Goal: Task Accomplishment & Management: Use online tool/utility

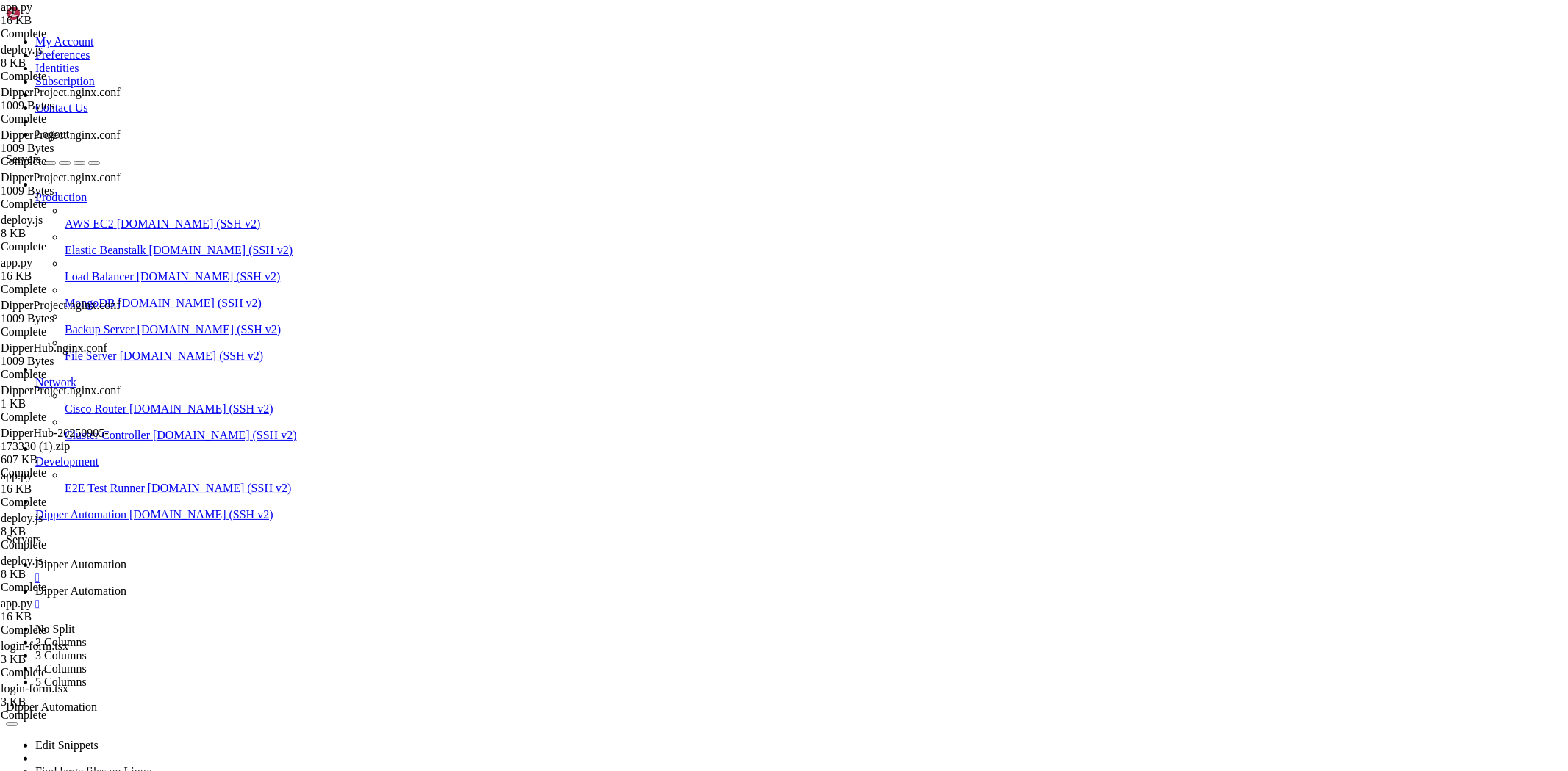
scroll to position [7, 2]
type input "/root/DipperProject/app/login"
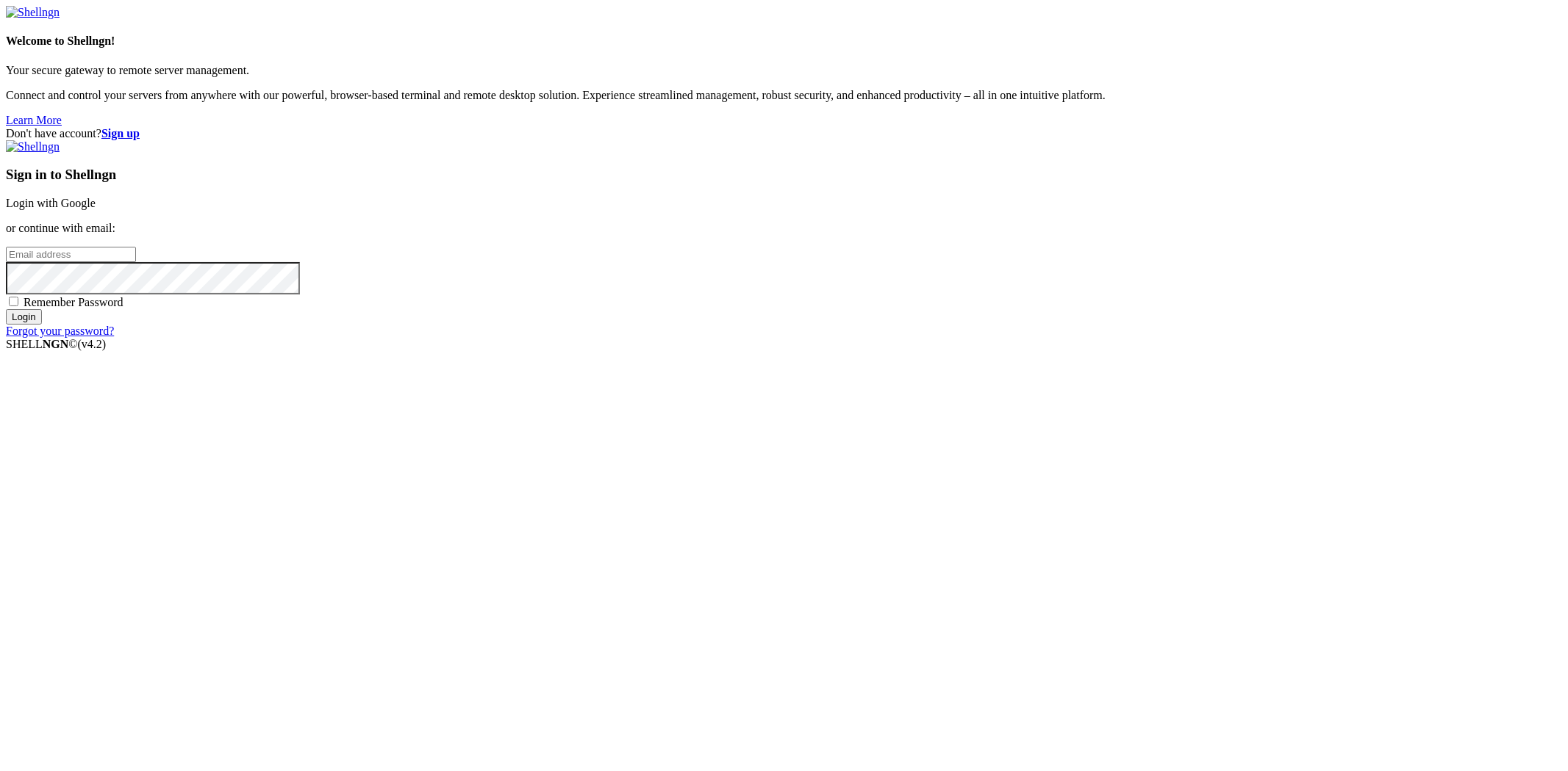
click at [96, 209] on link "Login with Google" at bounding box center [51, 203] width 90 height 12
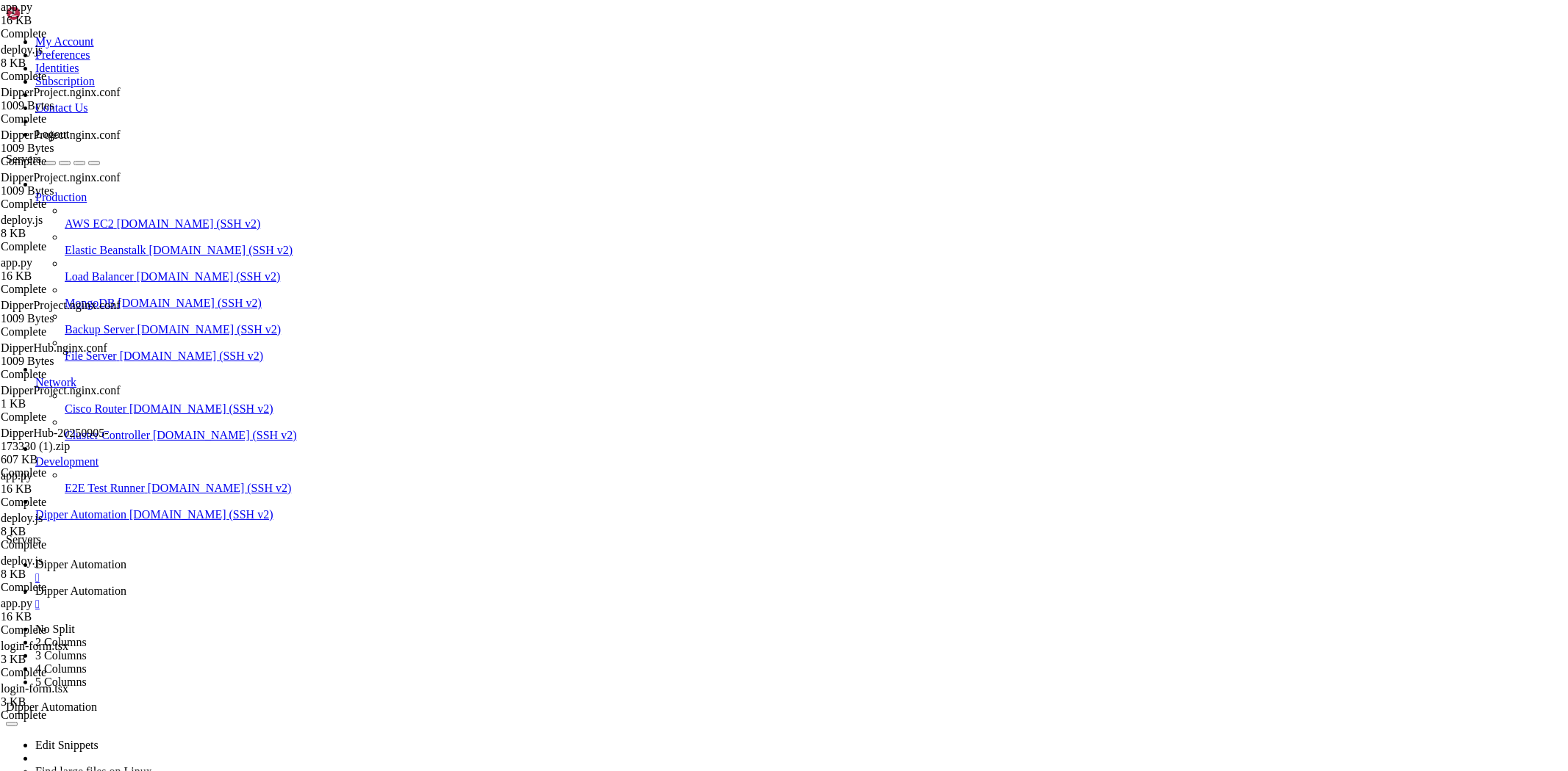
scroll to position [21878, 0]
click at [126, 585] on span "Dipper Automation" at bounding box center [80, 591] width 92 height 12
drag, startPoint x: 302, startPoint y: 349, endPoint x: 255, endPoint y: 417, distance: 82.7
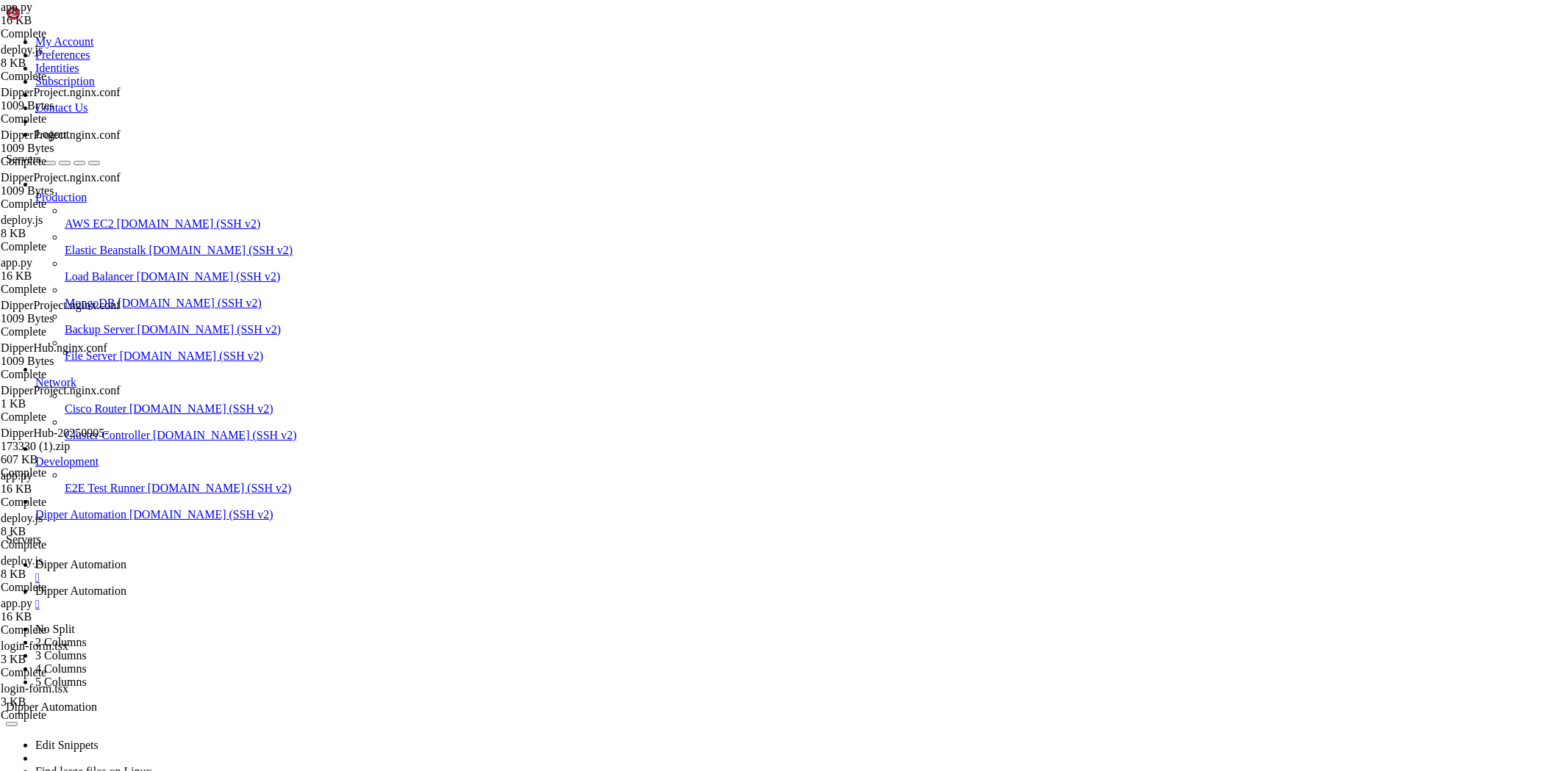
type input "/root/DipperProject/scripts"
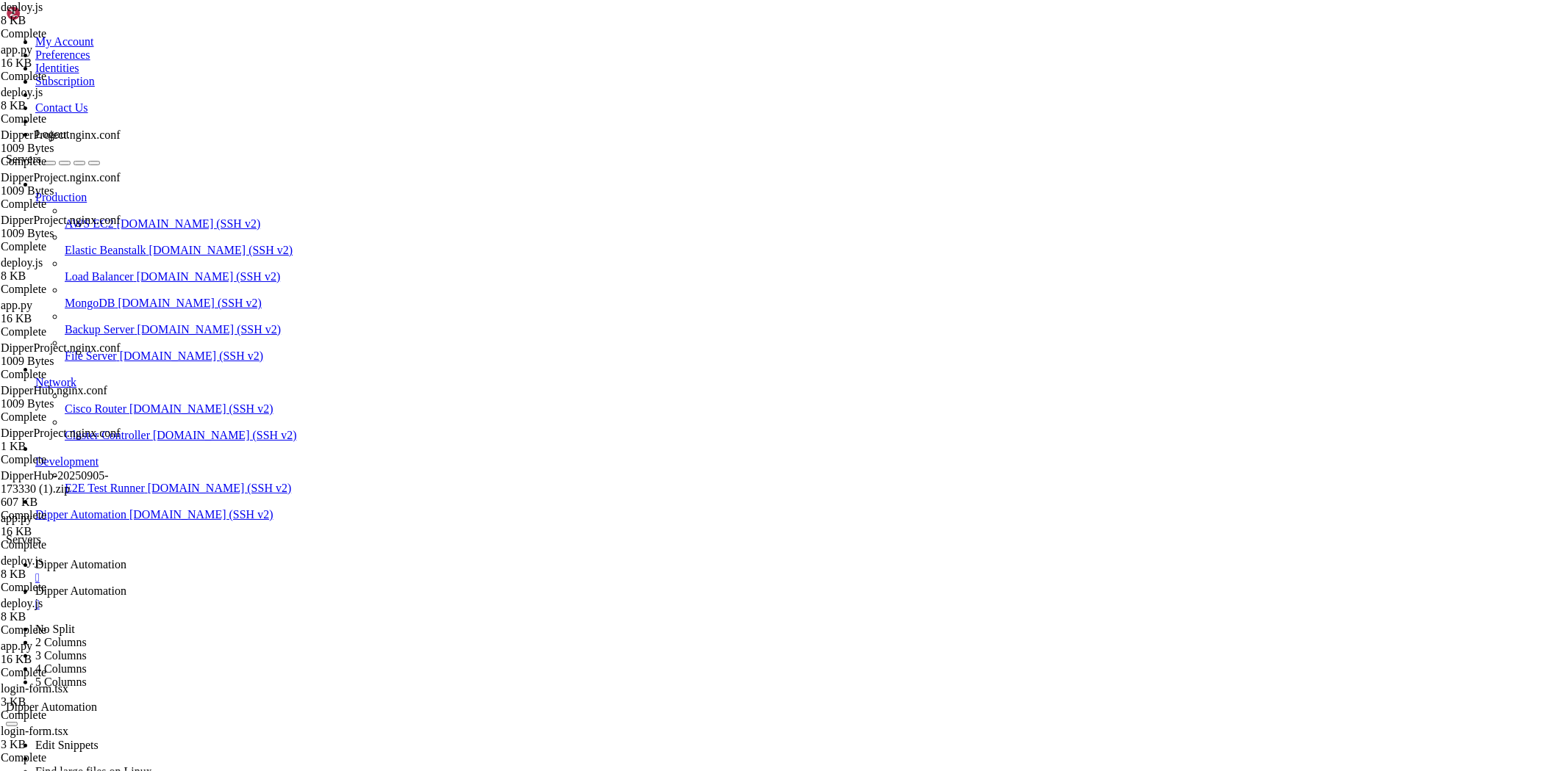
scroll to position [1369, 0]
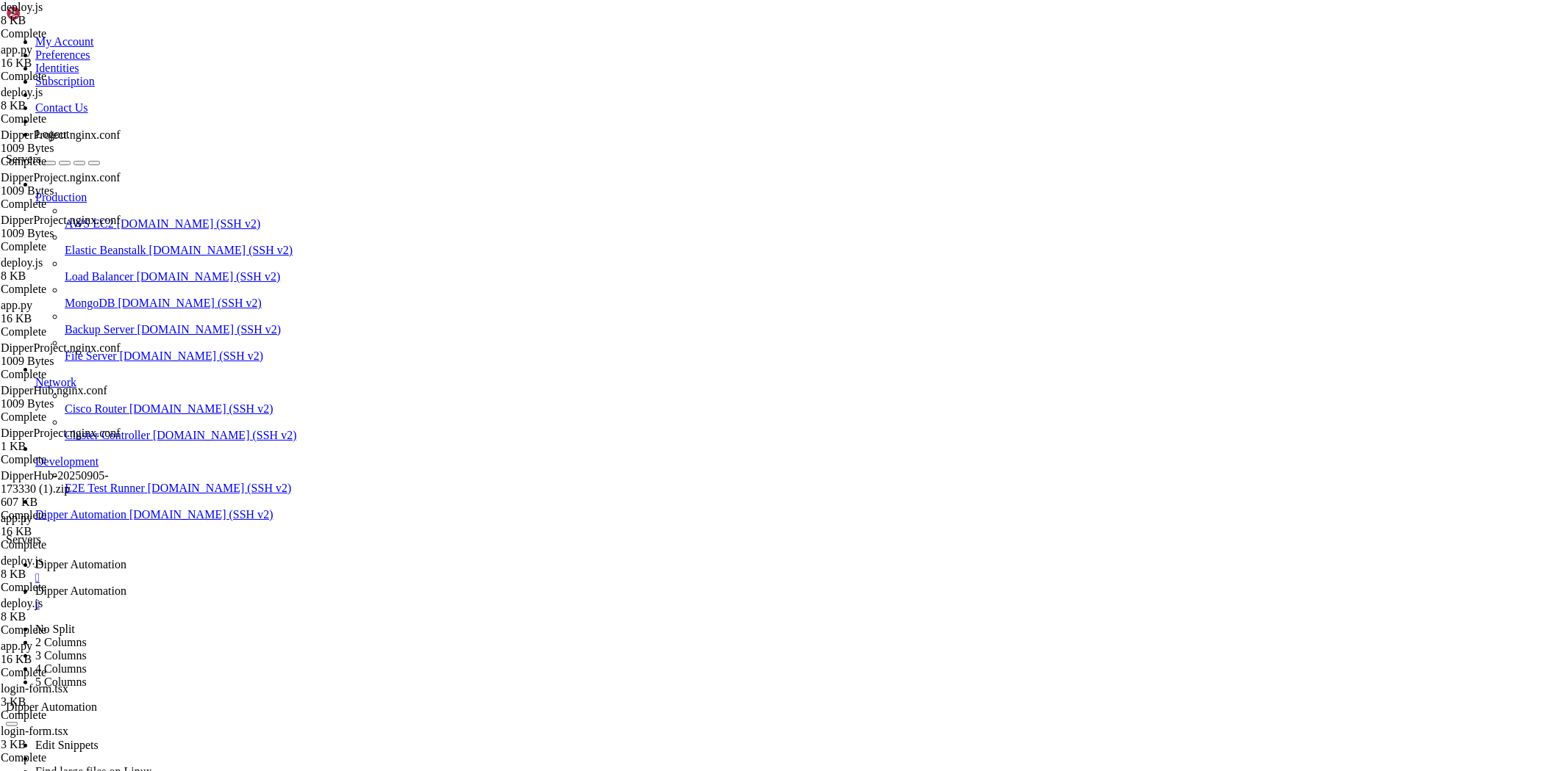
type textarea "execSync(`git add .`, { stdio: "inherit" });"
drag, startPoint x: 537, startPoint y: 444, endPoint x: 590, endPoint y: 444, distance: 53.0
paste textarea "DipperBase-1.0"
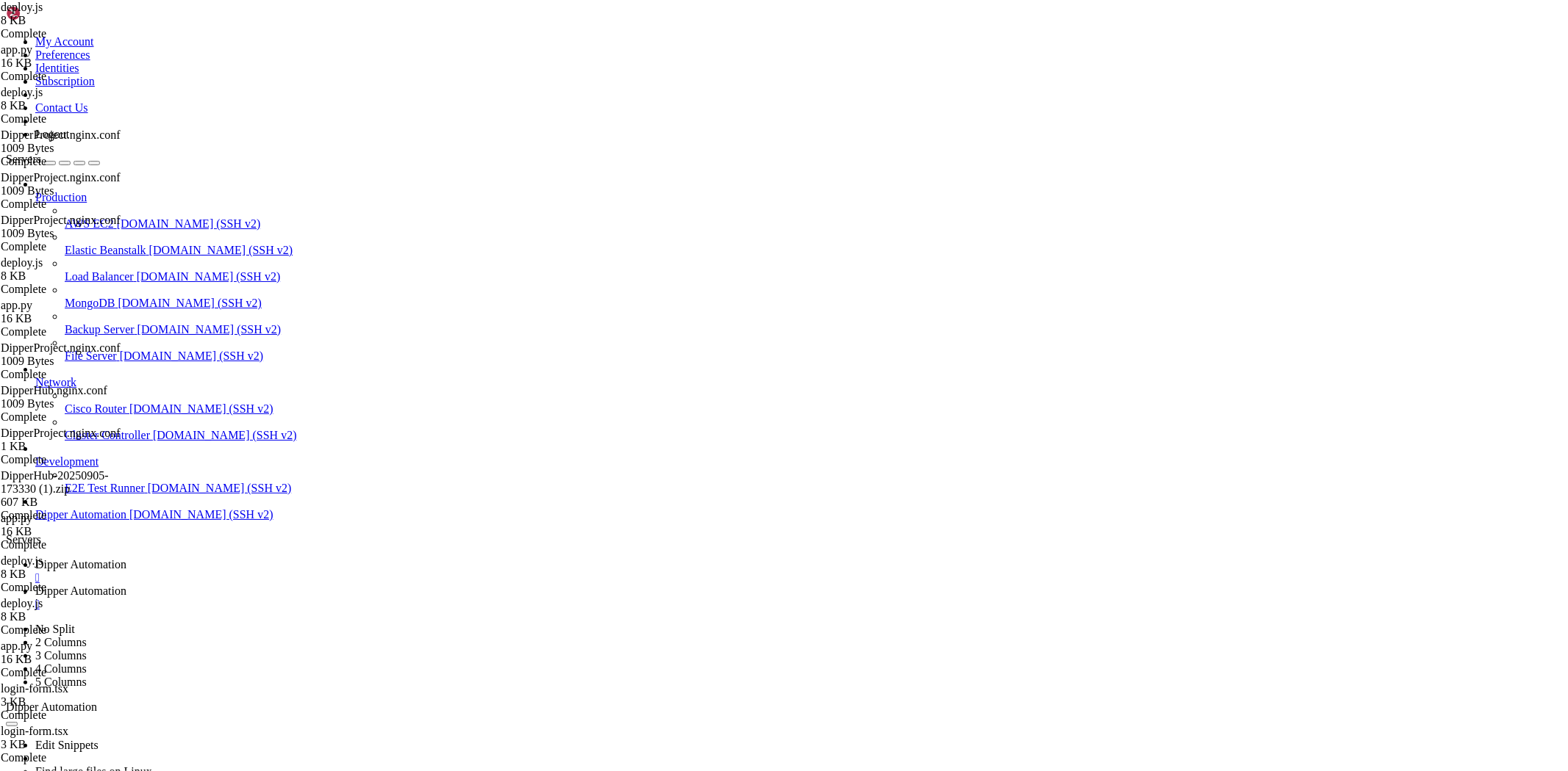
paste textarea "DipperBase-1.0"
type textarea "const REPO_URL = `https:[EMAIL_ADDRESS][DOMAIN_NAME]/dipperauto/DipperBase-1.0.…"
drag, startPoint x: 216, startPoint y: 13, endPoint x: 217, endPoint y: 23, distance: 10.0
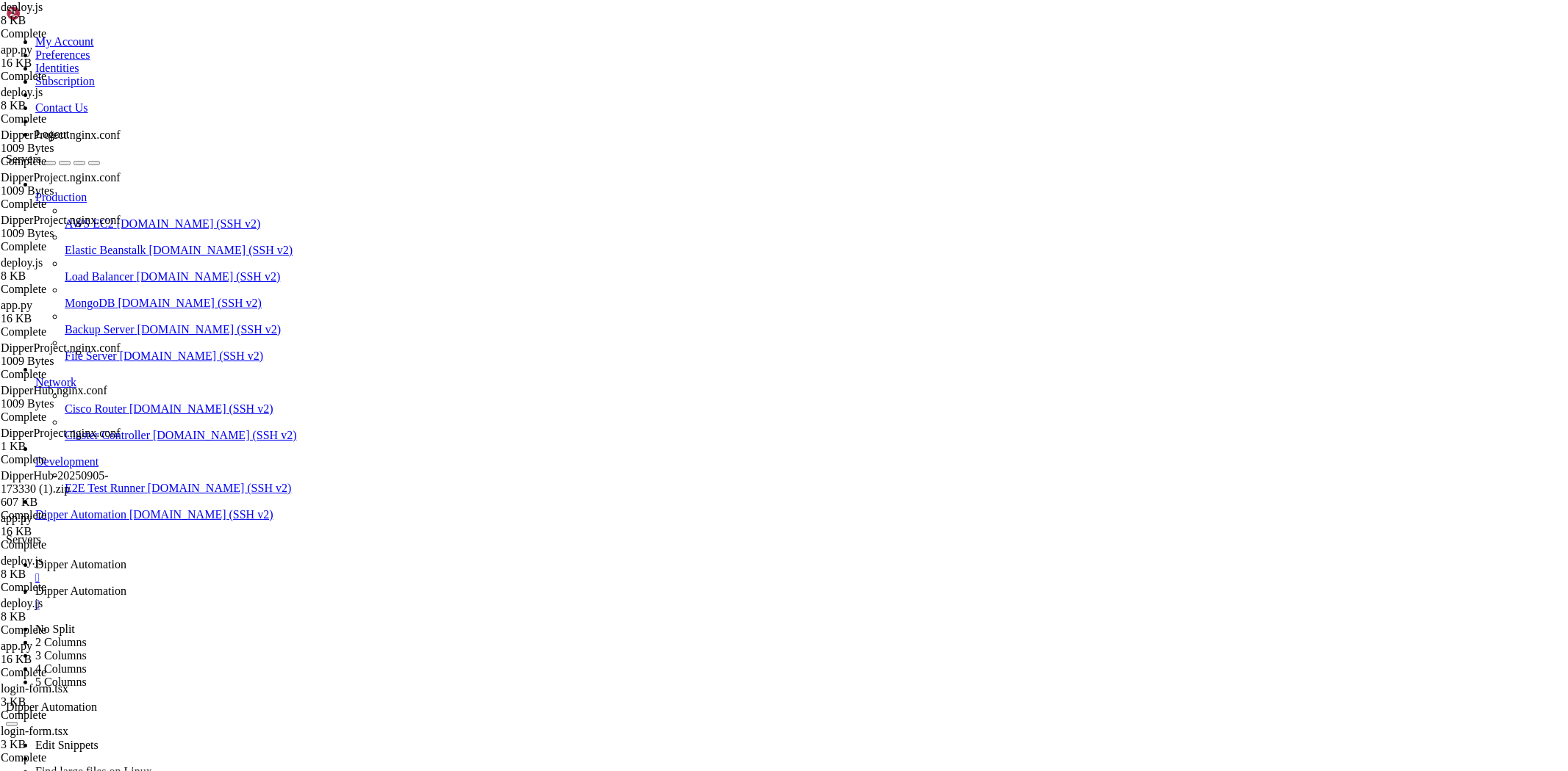
click at [126, 558] on span "Dipper Automation" at bounding box center [80, 565] width 92 height 12
click at [126, 585] on span "Dipper Automation" at bounding box center [80, 591] width 92 height 12
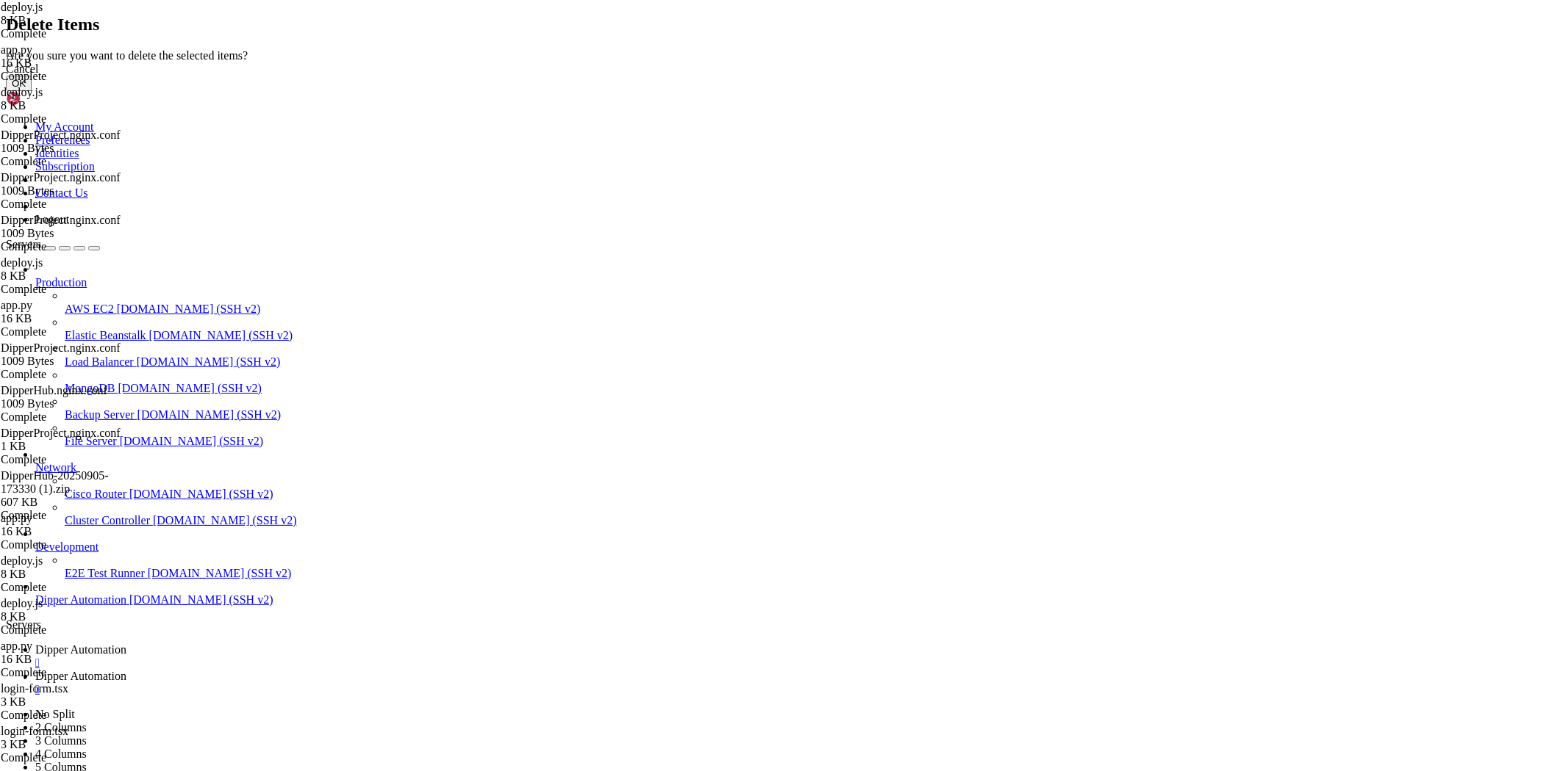
click at [31, 91] on button "OK" at bounding box center [19, 84] width 26 height 16
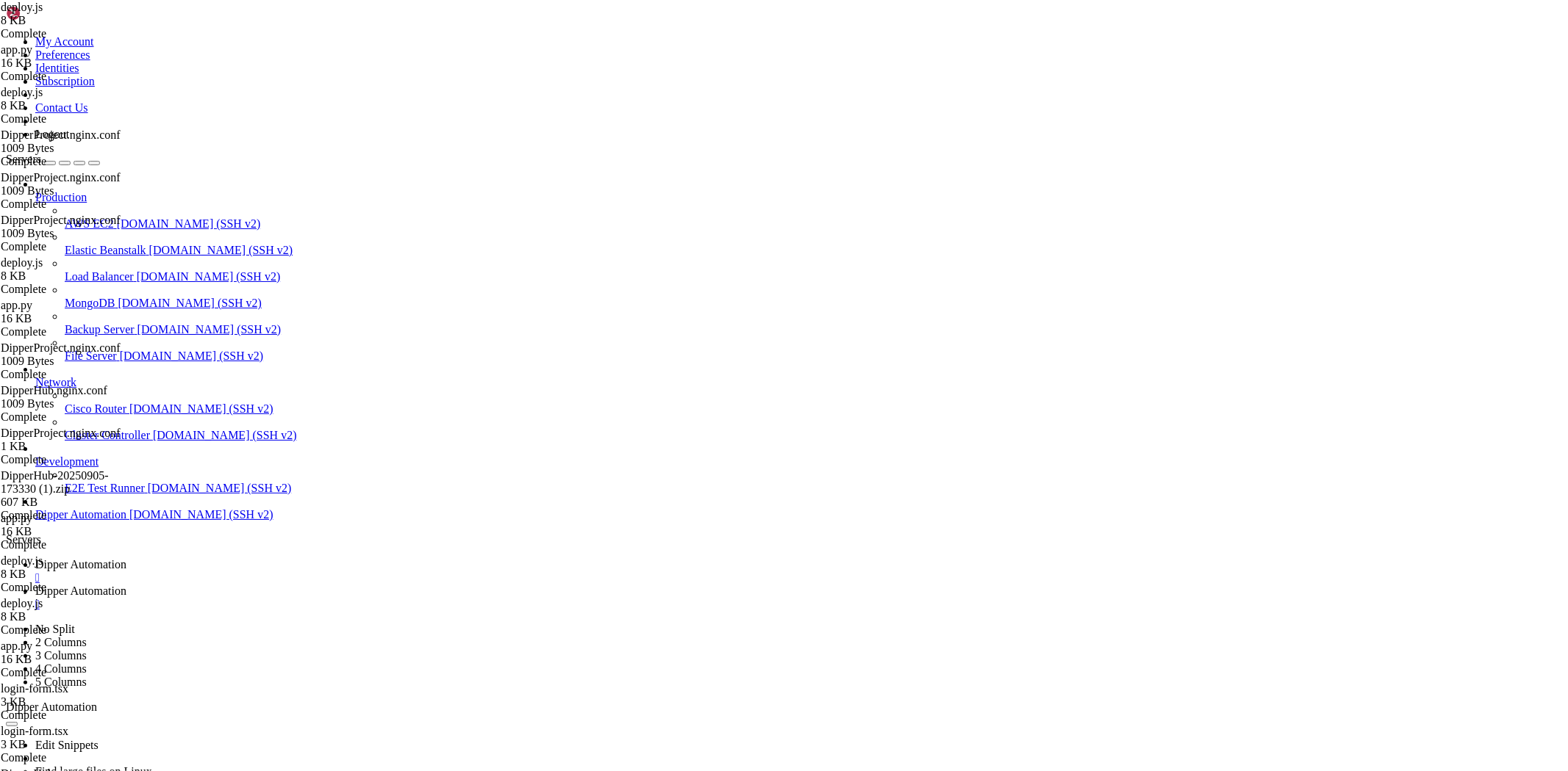
click at [126, 558] on span "Dipper Automation" at bounding box center [80, 565] width 92 height 12
click at [126, 585] on span "Dipper Automation" at bounding box center [80, 591] width 92 height 12
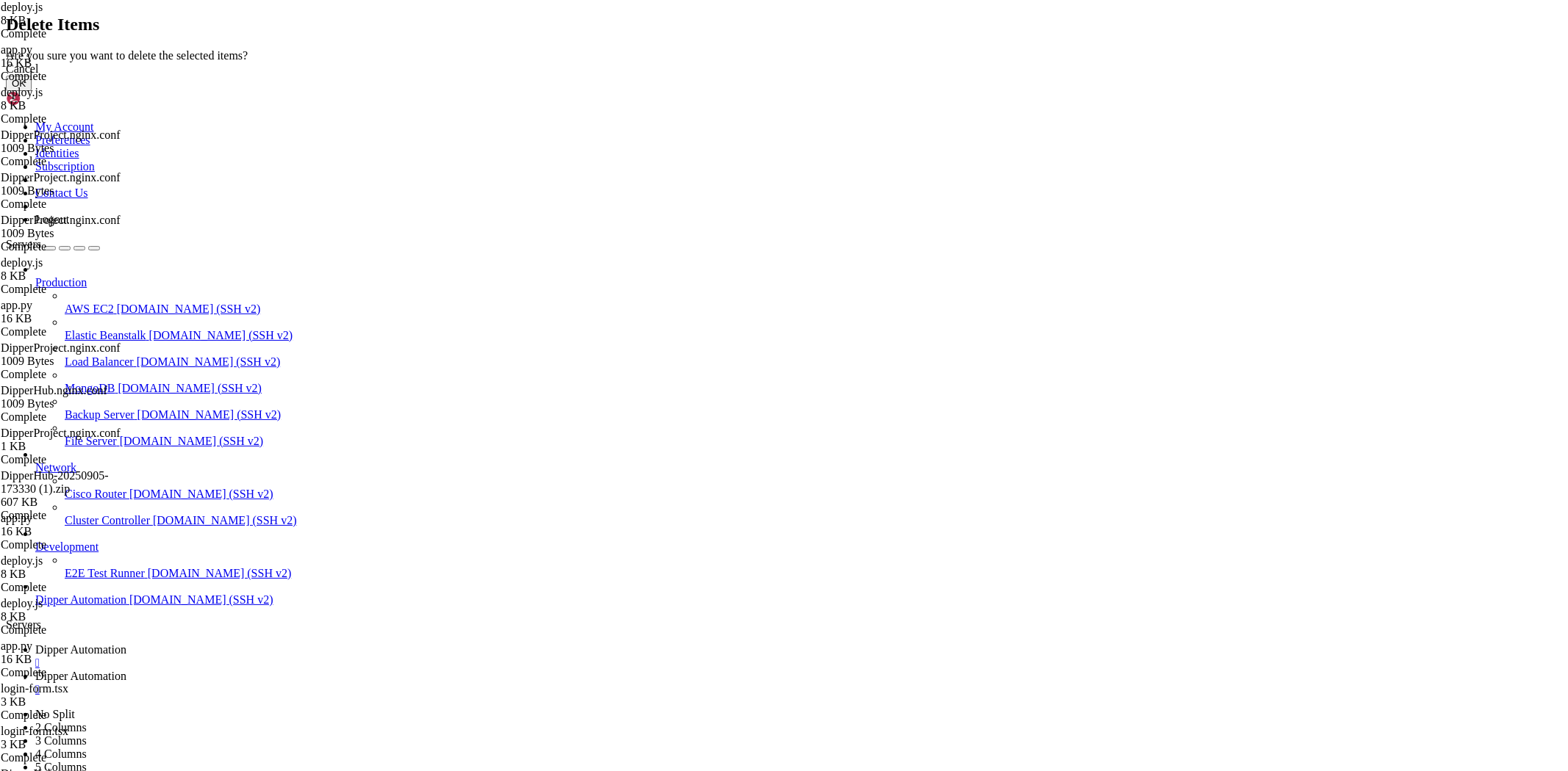
click at [31, 91] on button "OK" at bounding box center [19, 84] width 26 height 16
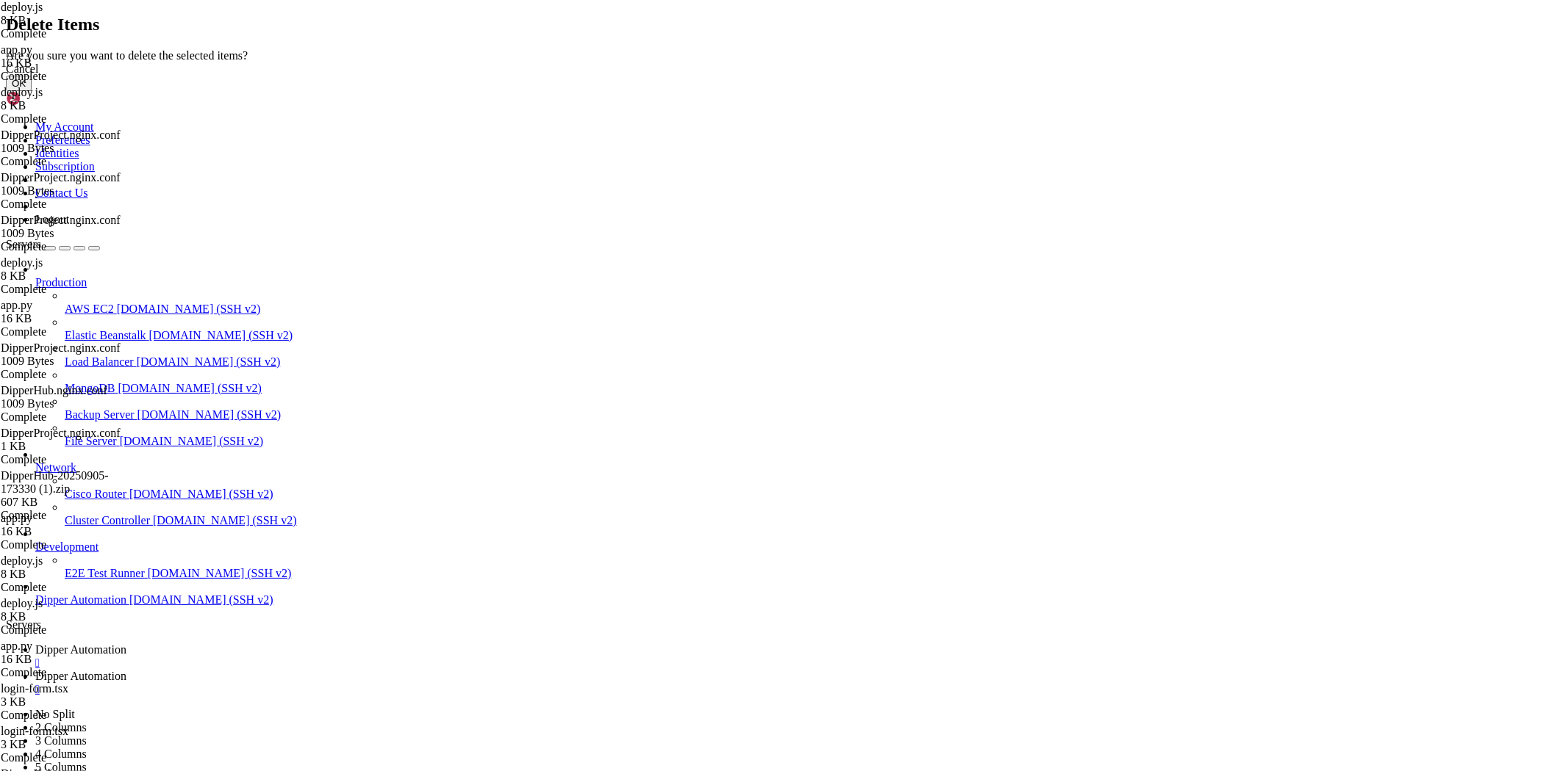
click at [31, 91] on button "OK" at bounding box center [19, 84] width 26 height 16
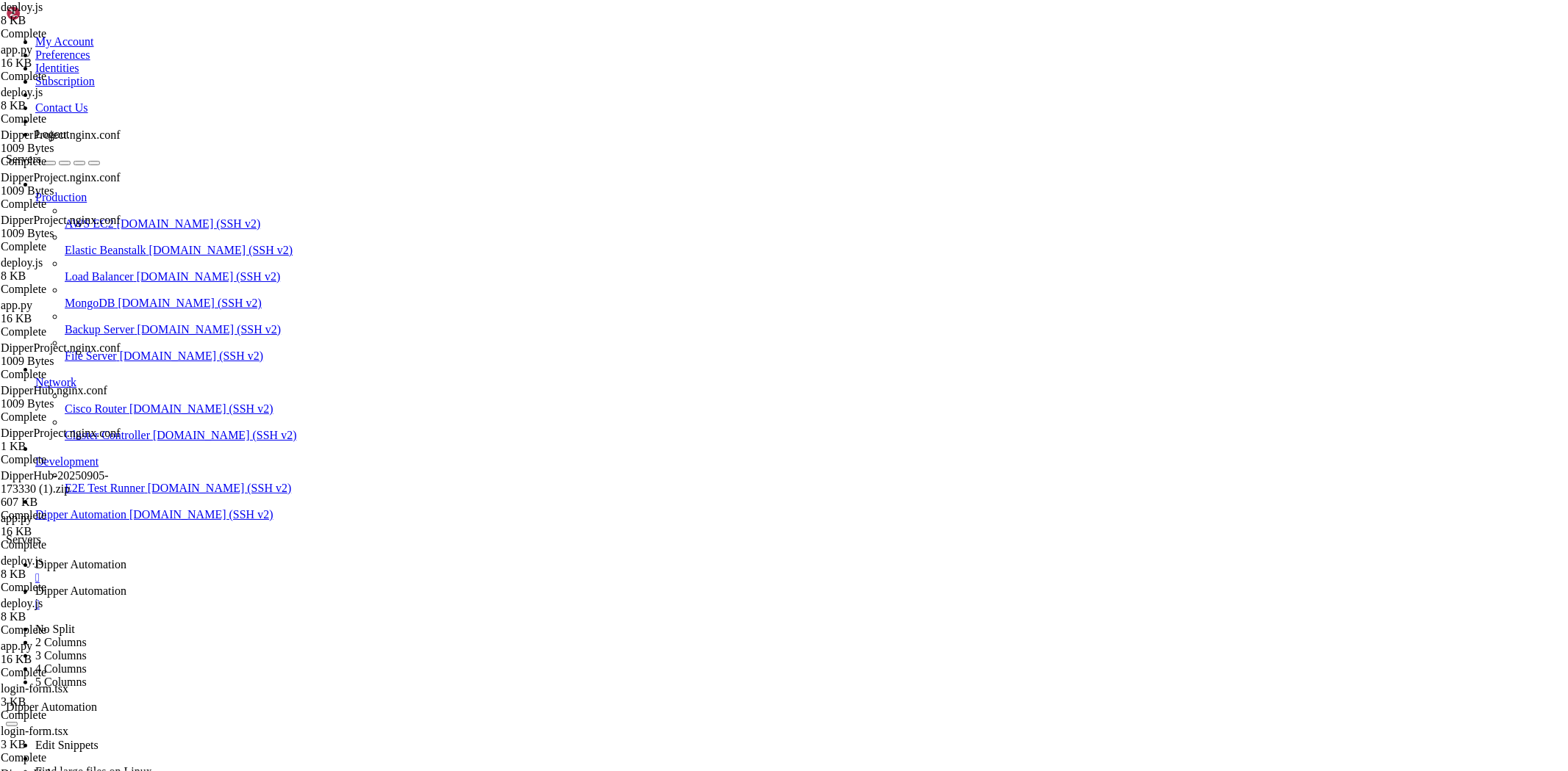
click at [126, 558] on span "Dipper Automation" at bounding box center [80, 565] width 92 height 12
click at [126, 585] on span "Dipper Automation" at bounding box center [80, 591] width 92 height 12
click at [126, 558] on span "Dipper Automation" at bounding box center [80, 565] width 92 height 12
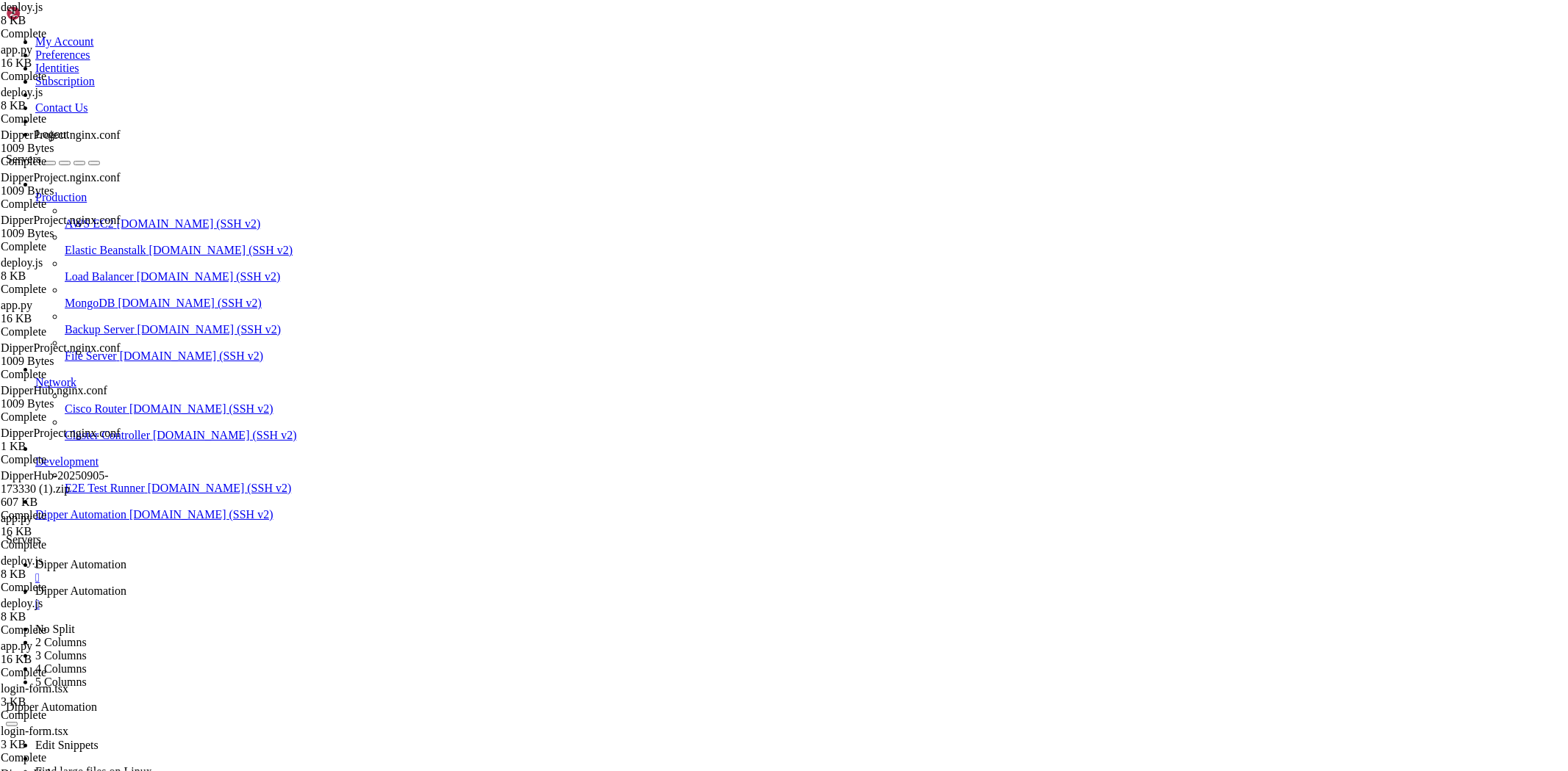
scroll to position [30595, 0]
drag, startPoint x: 391, startPoint y: 37, endPoint x: 384, endPoint y: 30, distance: 9.9
click at [391, 714] on div "Edit Snippets Find large files on Linux Display disk usage Extract tar file Vie…" at bounding box center [784, 780] width 1556 height 132
click at [384, 585] on link "Dipper Automation " at bounding box center [798, 598] width 1526 height 26
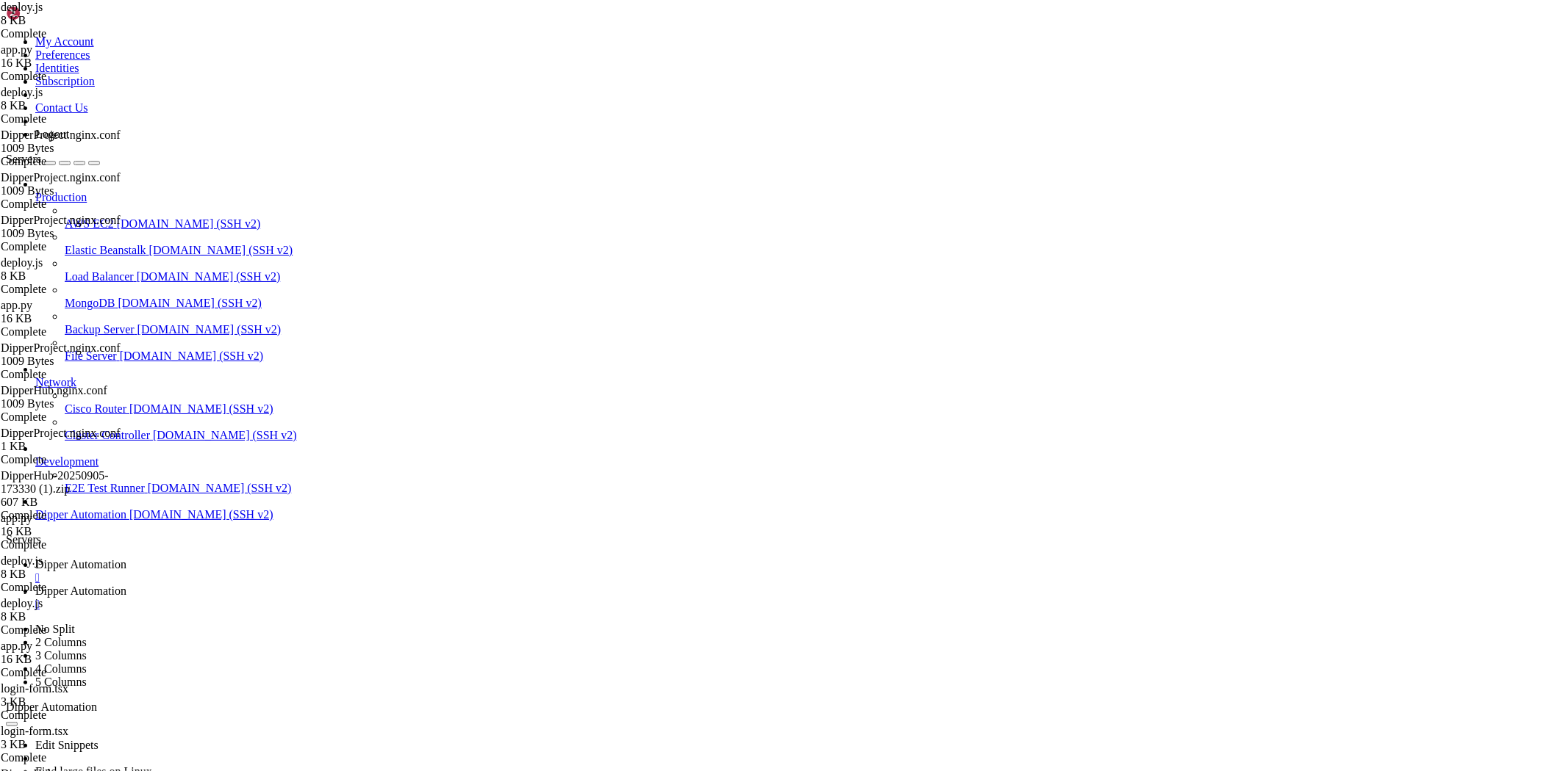
drag, startPoint x: 278, startPoint y: 50, endPoint x: 233, endPoint y: 47, distance: 45.1
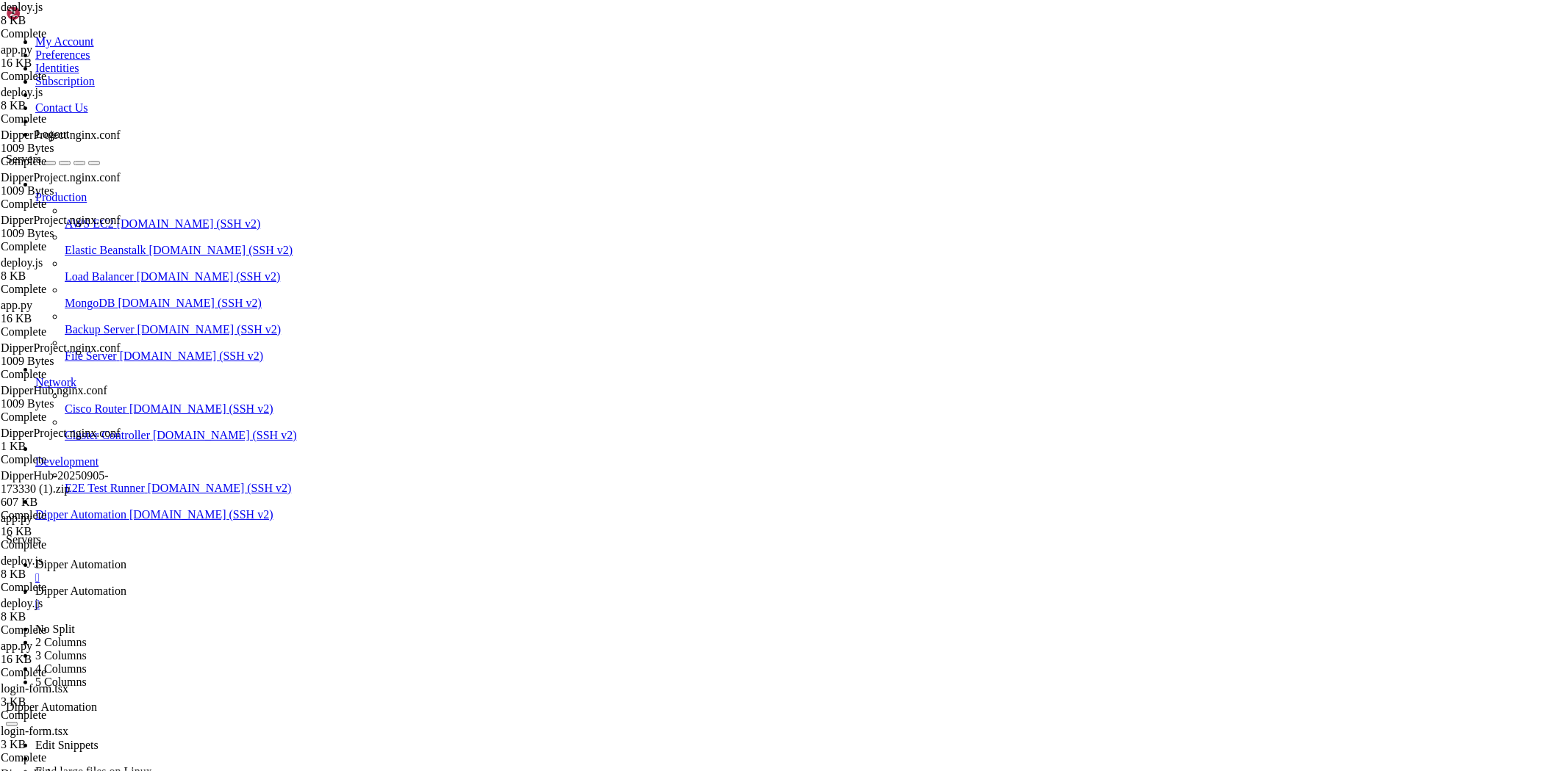
click at [255, 558] on link "Dipper Automation " at bounding box center [798, 571] width 1526 height 26
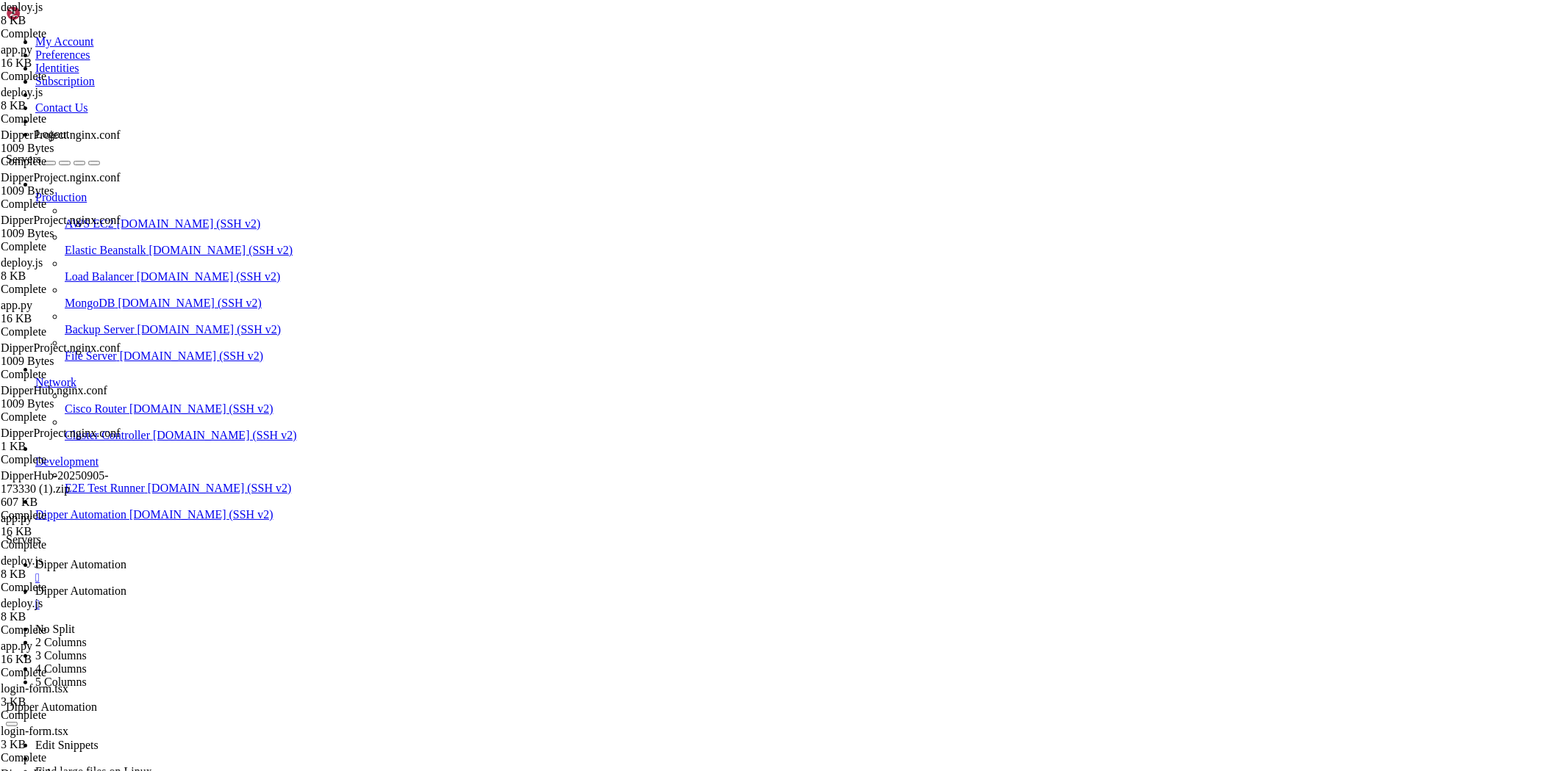
click at [126, 585] on span "Dipper Automation" at bounding box center [80, 591] width 92 height 12
click at [126, 558] on span "Dipper Automation" at bounding box center [80, 565] width 92 height 12
click at [126, 585] on span "Dipper Automation" at bounding box center [80, 591] width 92 height 12
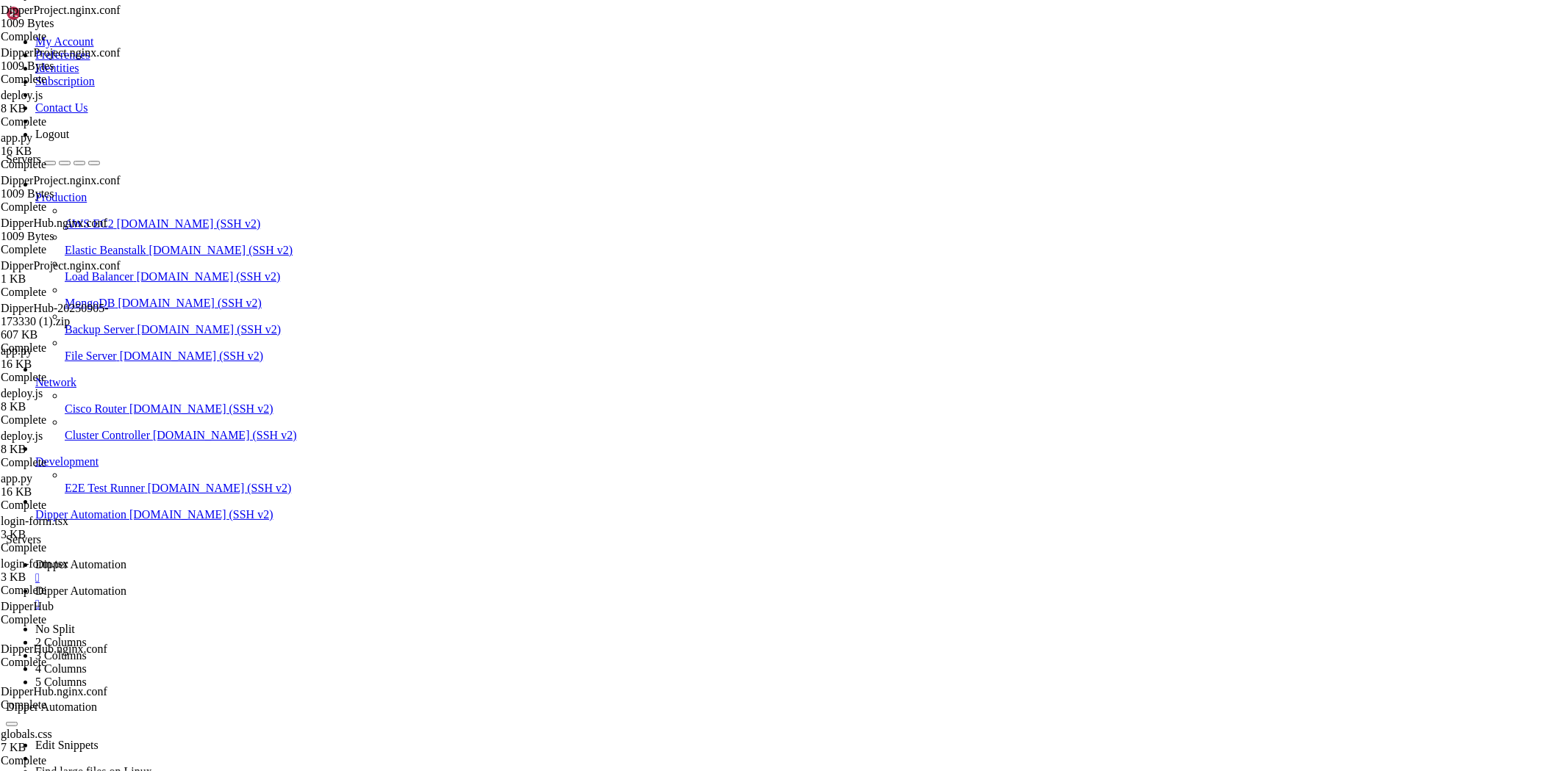
scroll to position [0, 0]
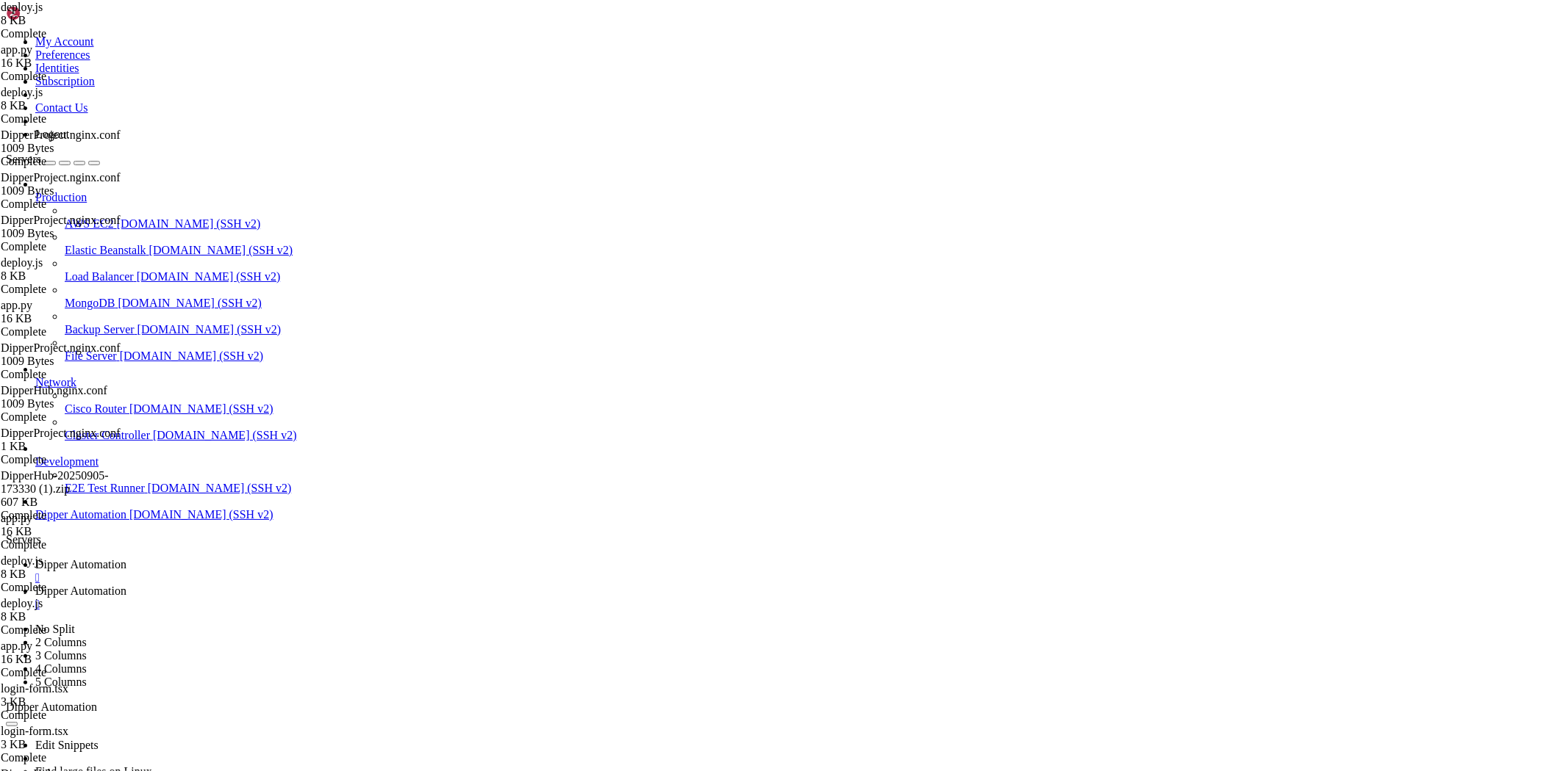
click at [126, 558] on span "Dipper Automation" at bounding box center [80, 565] width 92 height 12
click at [35, 585] on icon at bounding box center [35, 591] width 0 height 12
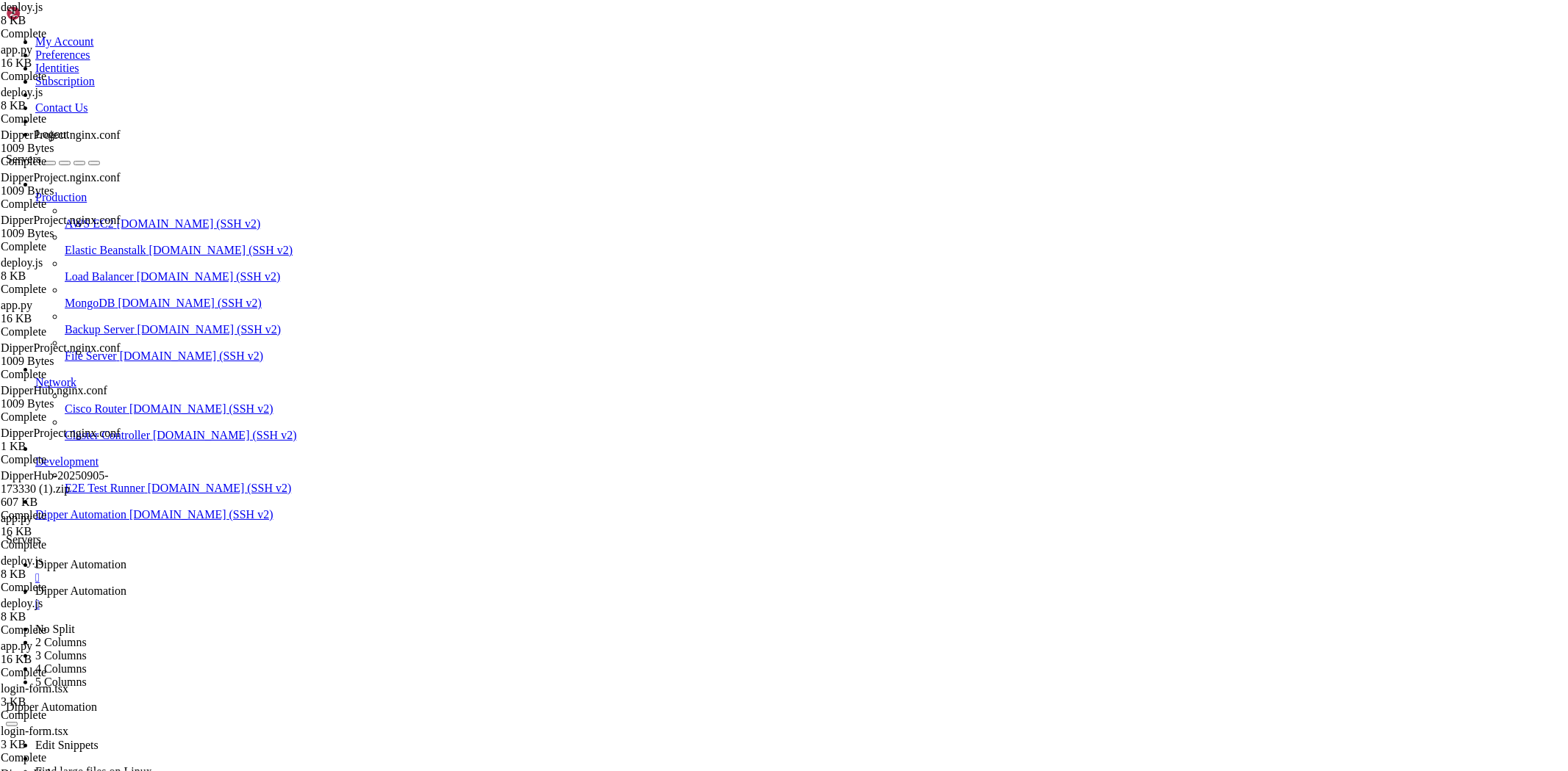
scroll to position [32068, 0]
click at [126, 558] on span "Dipper Automation" at bounding box center [80, 565] width 92 height 12
click at [384, 585] on link "Dipper Automation " at bounding box center [798, 598] width 1526 height 26
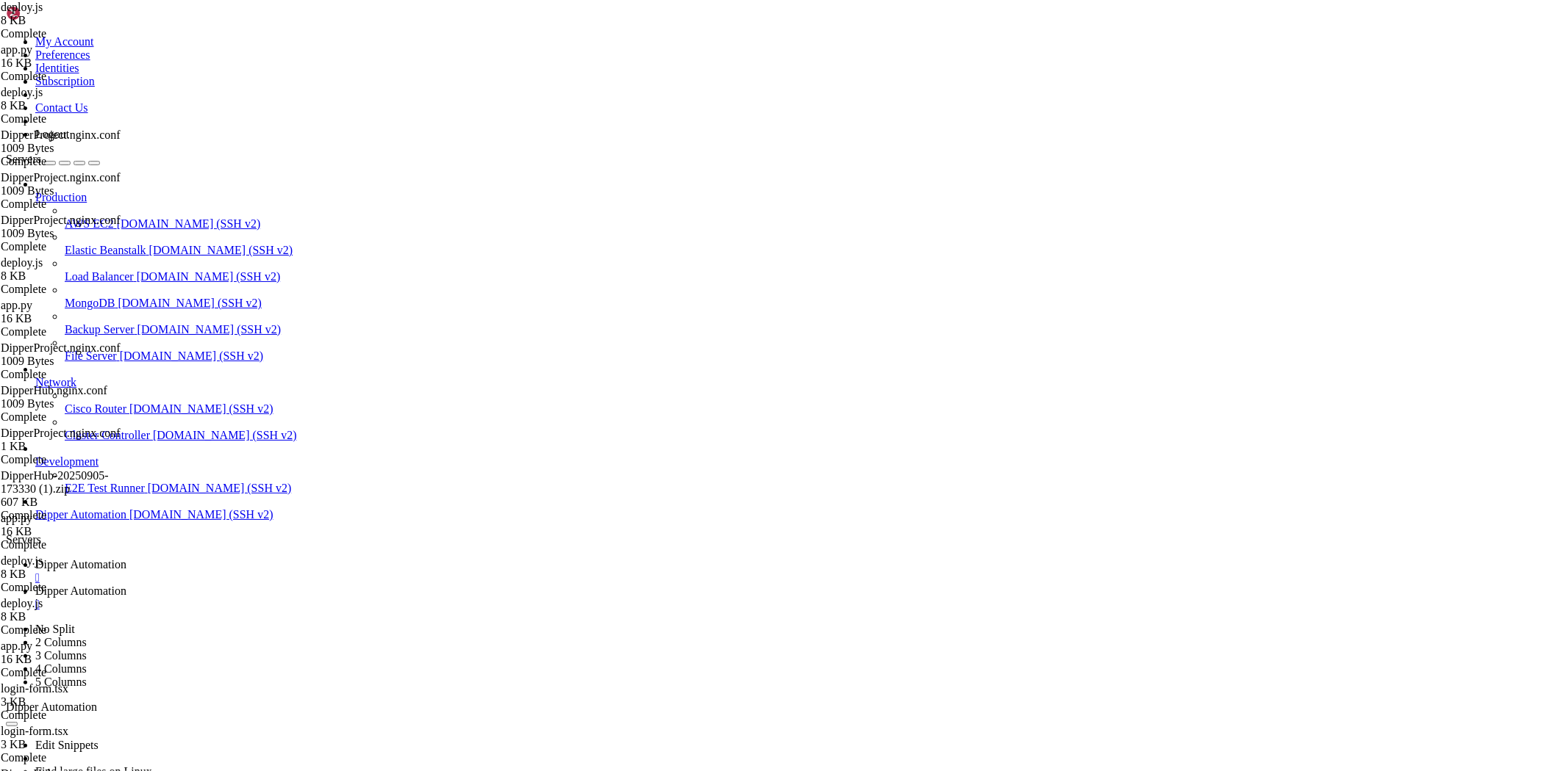
drag, startPoint x: 221, startPoint y: 377, endPoint x: 396, endPoint y: 434, distance: 184.0
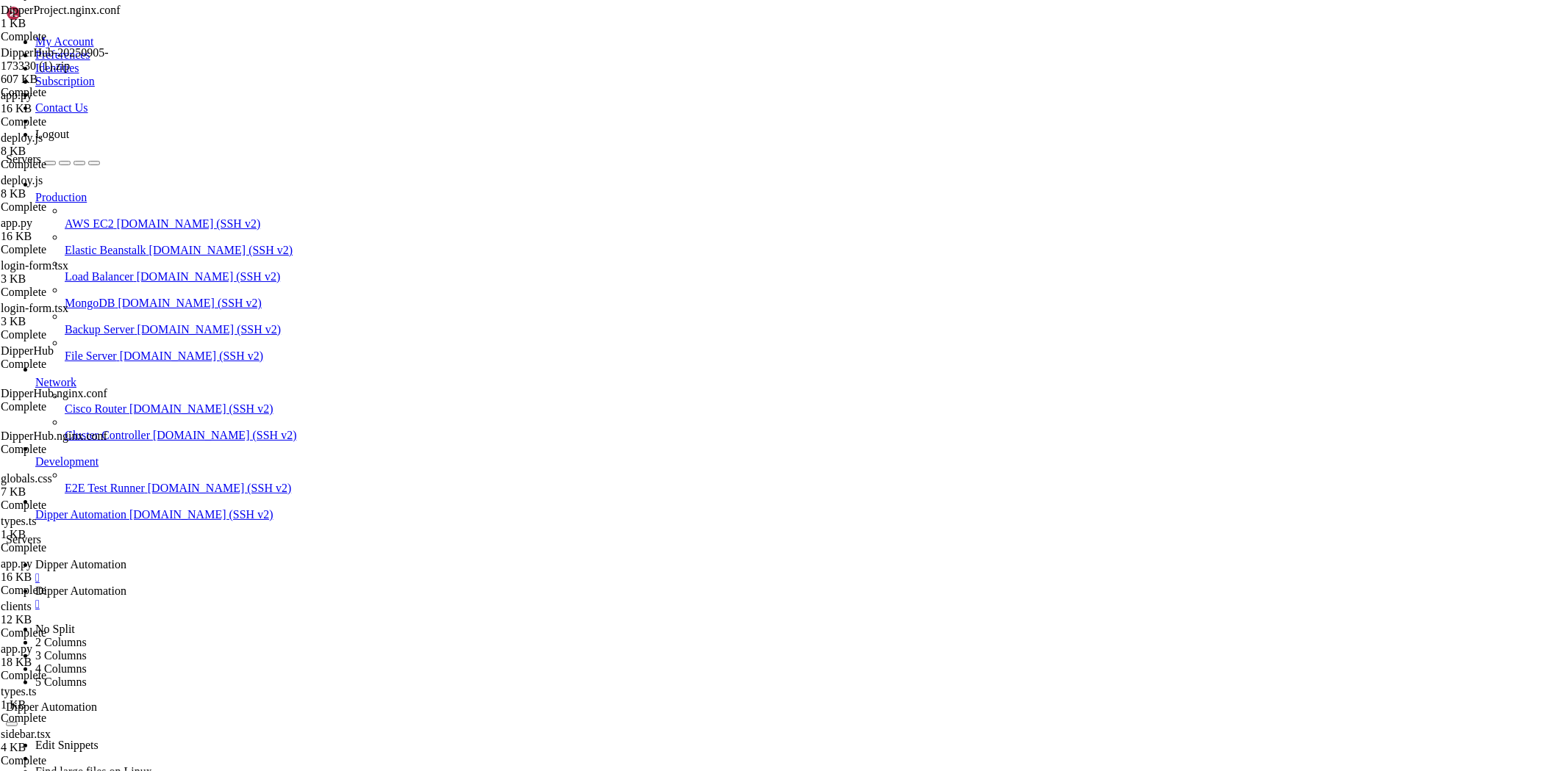
scroll to position [508, 0]
click at [126, 558] on span "Dipper Automation" at bounding box center [80, 565] width 92 height 12
click at [126, 585] on span "Dipper Automation" at bounding box center [80, 591] width 92 height 12
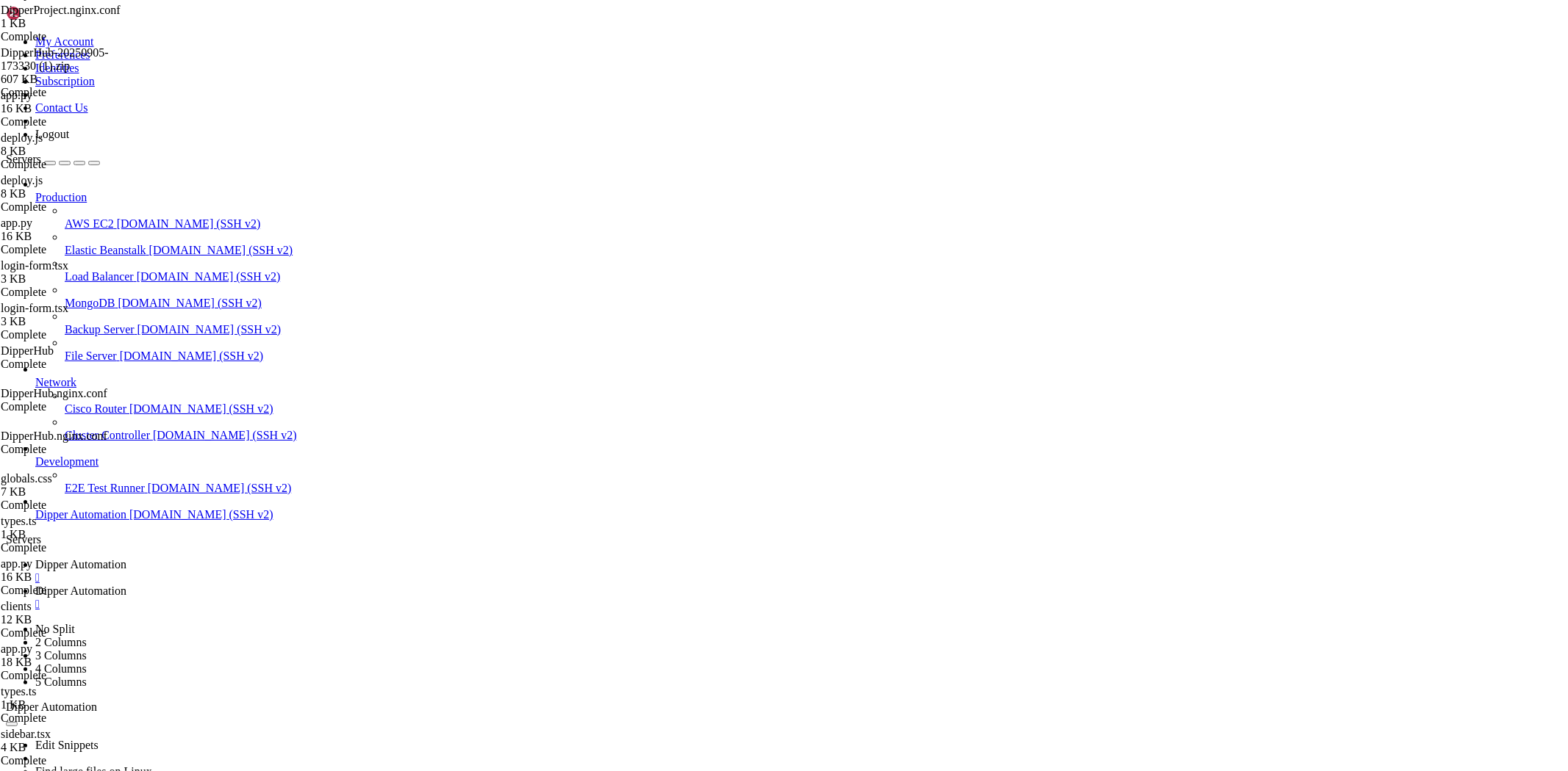
type input "/root/DipperProject/backend"
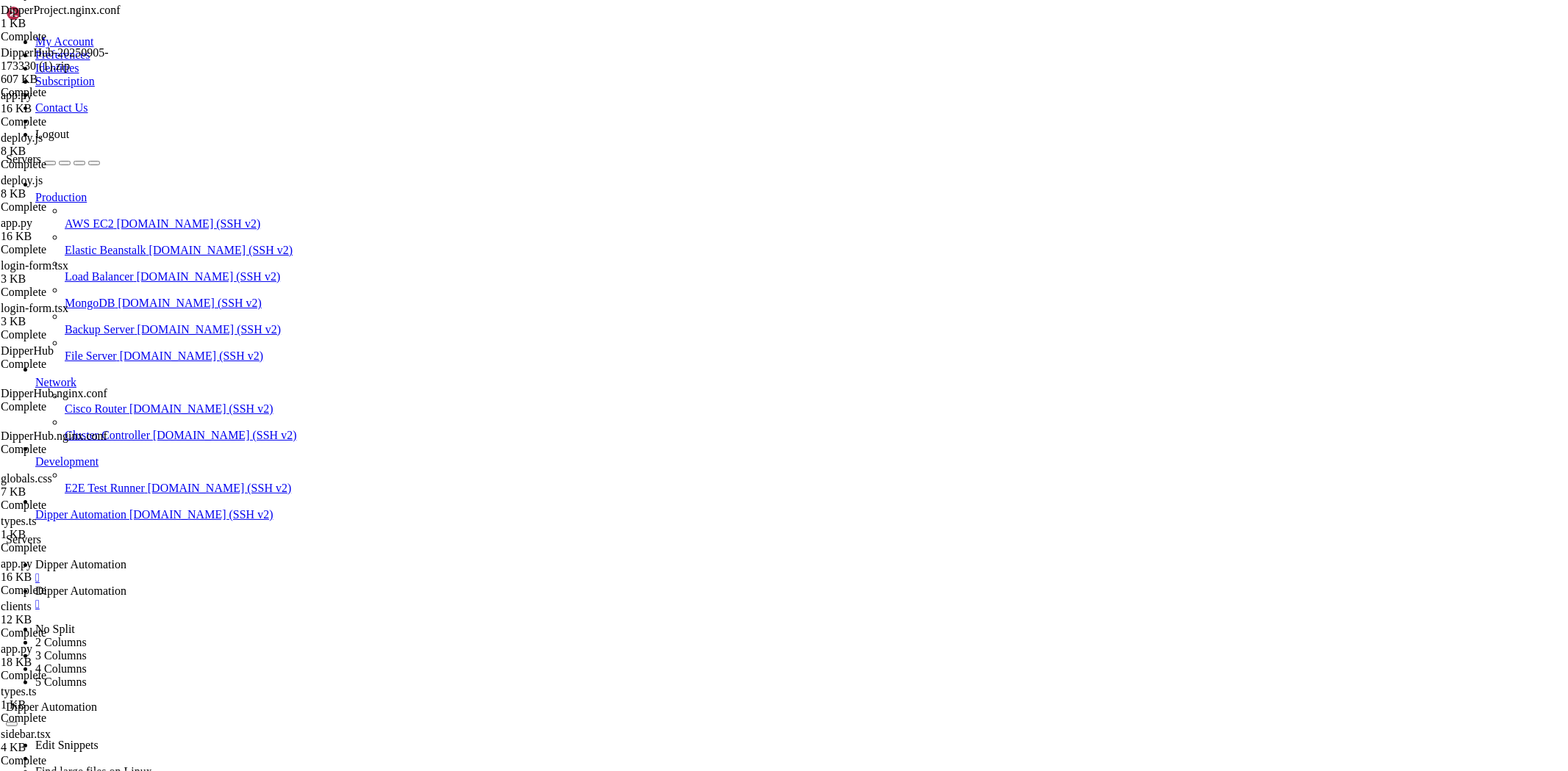
type textarea "port = int(os.environ.get('BACKEND_PORT', 2101))"
drag, startPoint x: 1535, startPoint y: 37, endPoint x: 1530, endPoint y: 44, distance: 8.6
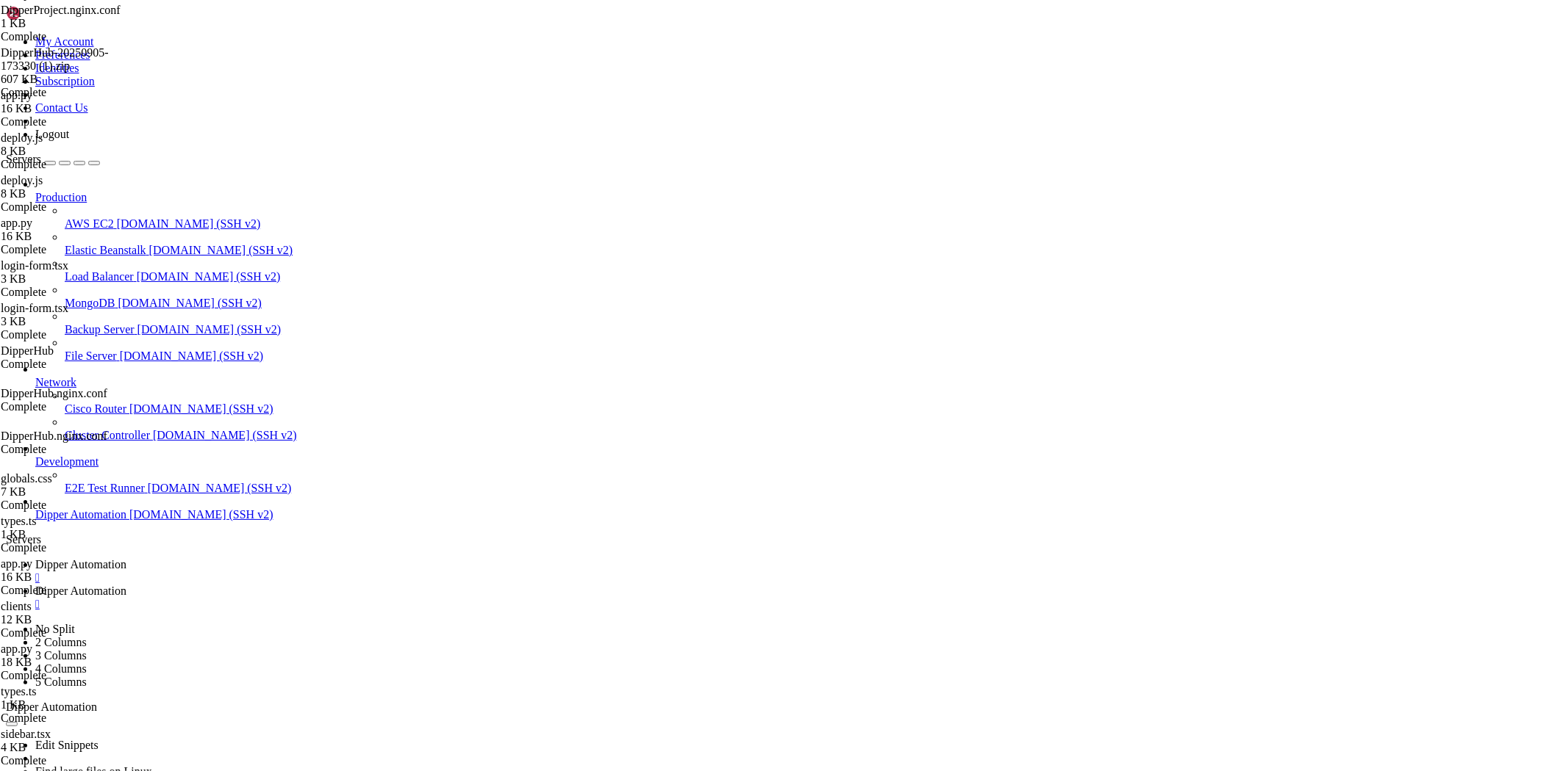
click at [126, 558] on span "Dipper Automation" at bounding box center [80, 565] width 92 height 12
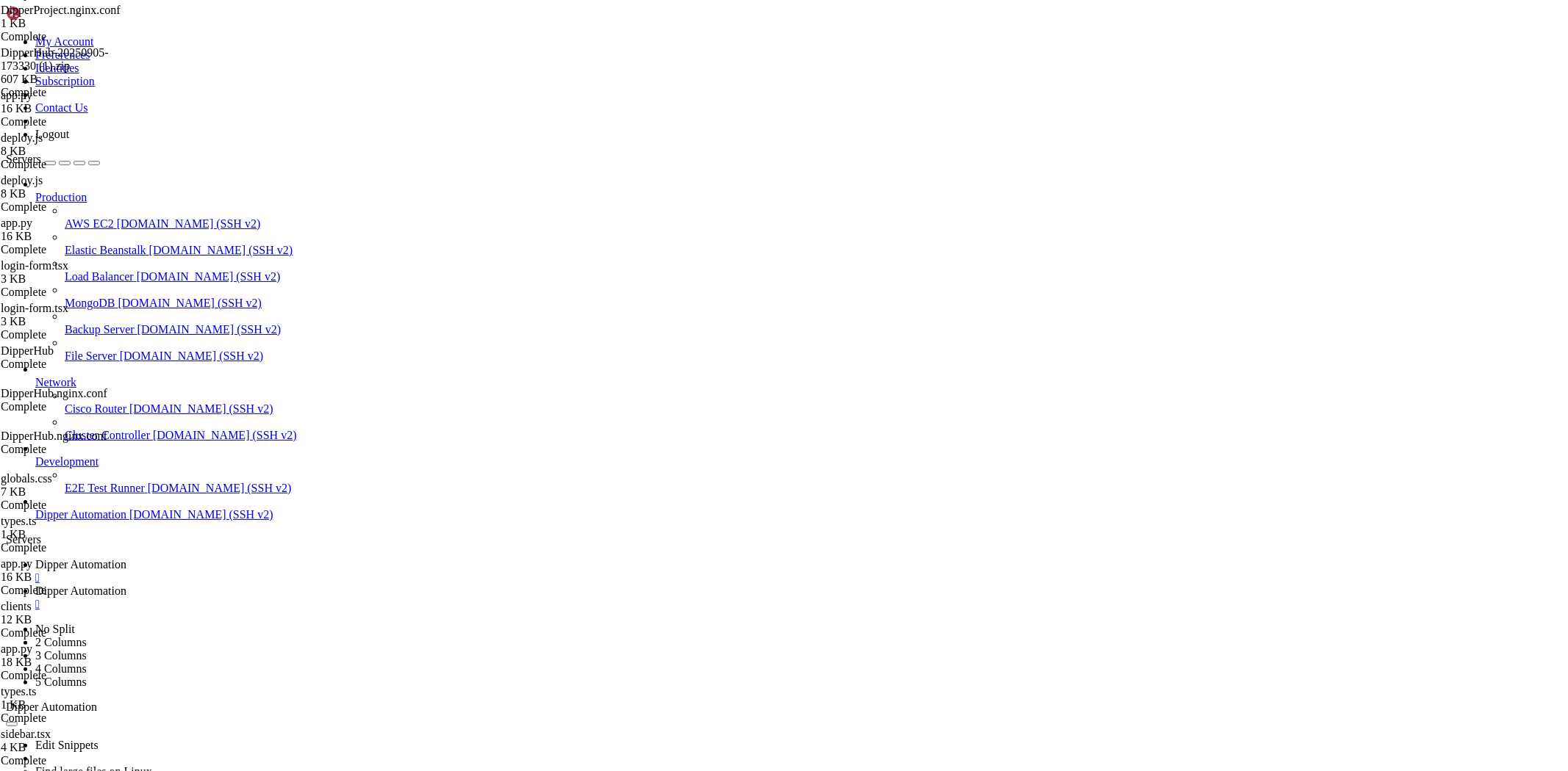
scroll to position [39199, 0]
click at [373, 585] on link "Dipper Automation " at bounding box center [798, 598] width 1526 height 26
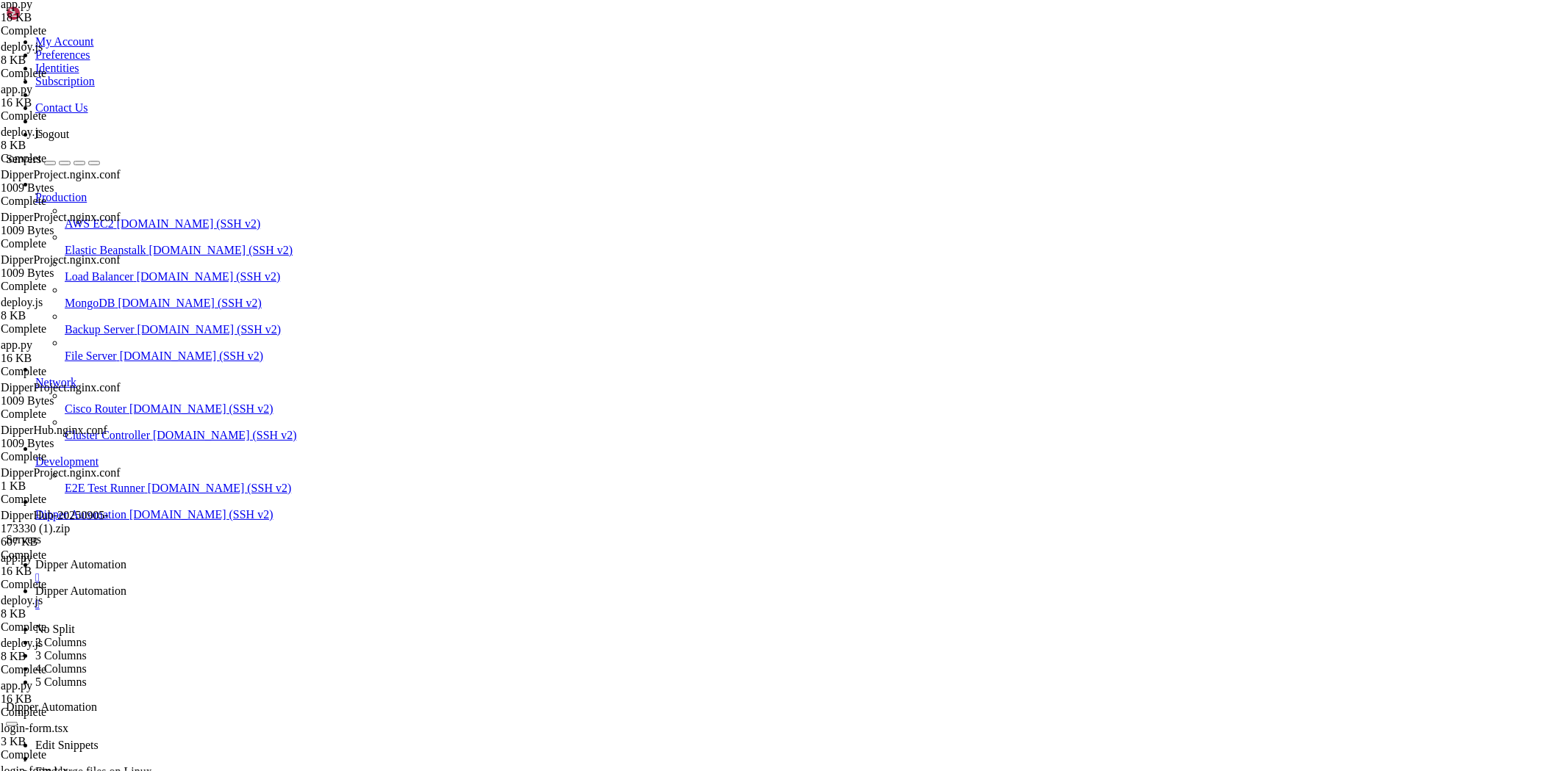
scroll to position [0, 0]
drag, startPoint x: 196, startPoint y: 12, endPoint x: 227, endPoint y: 18, distance: 31.6
click at [35, 558] on icon at bounding box center [35, 565] width 0 height 12
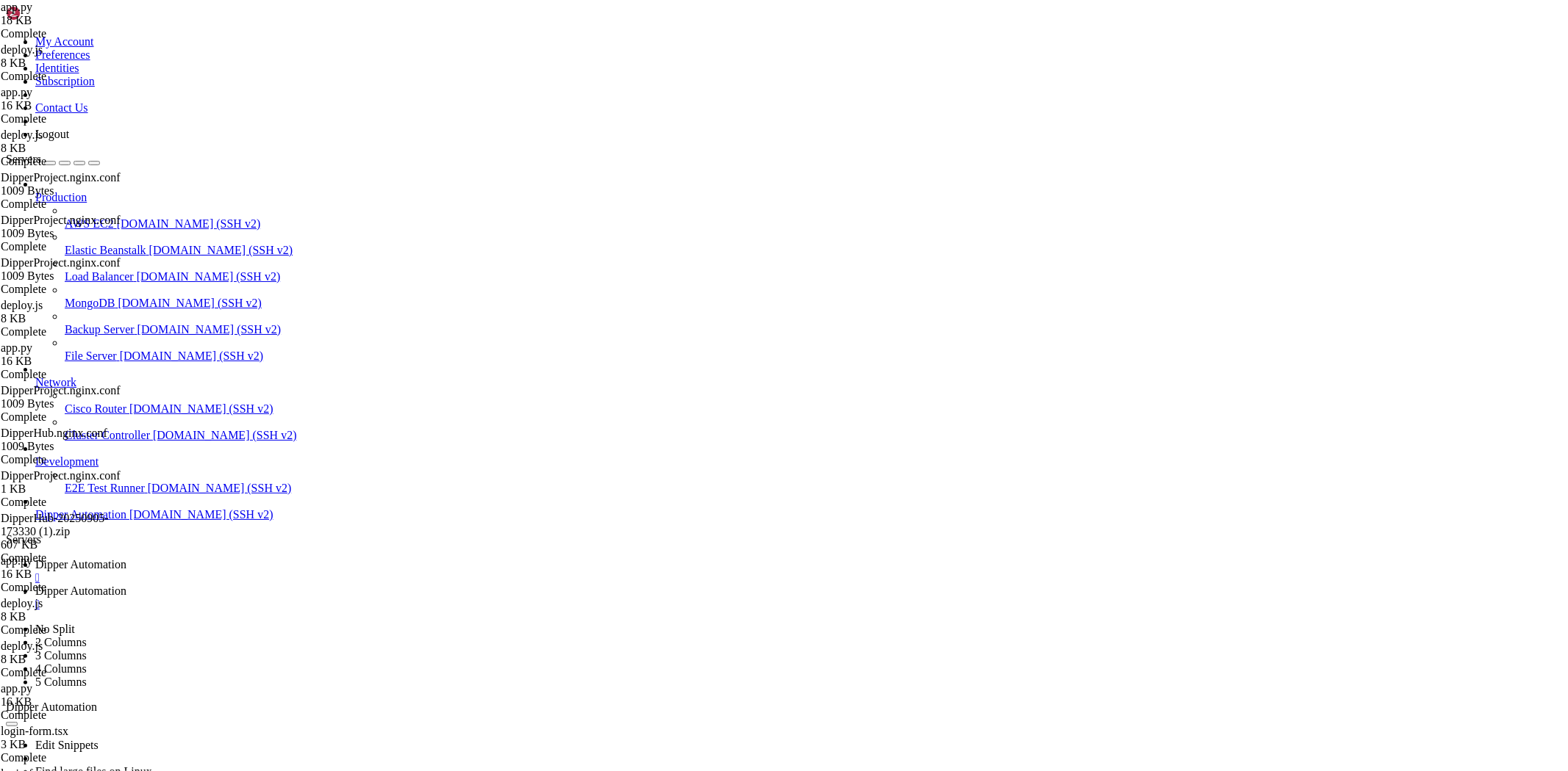
click at [126, 585] on span "Dipper Automation" at bounding box center [80, 591] width 92 height 12
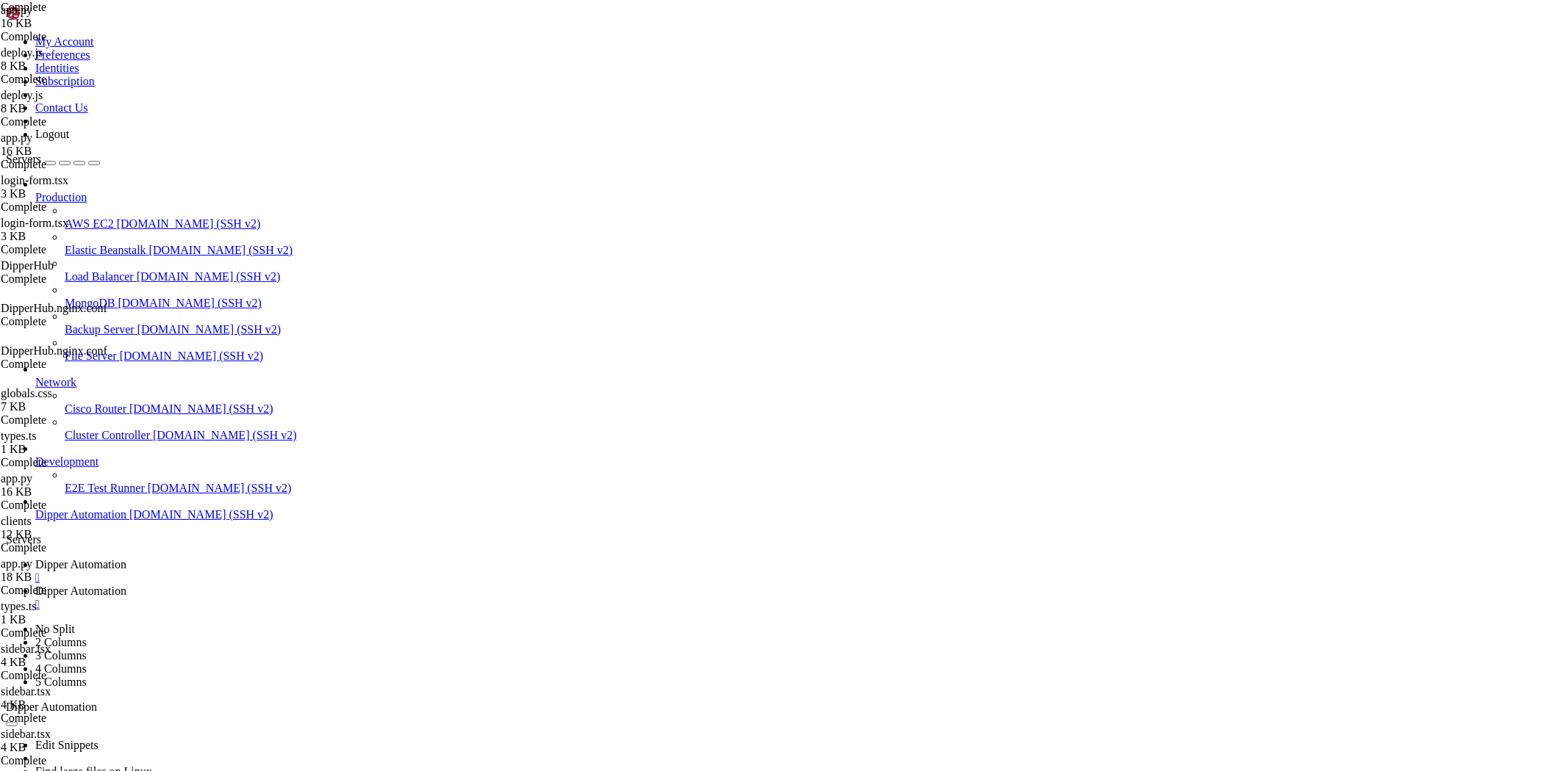
scroll to position [636, 0]
click at [241, 558] on link "Dipper Automation " at bounding box center [798, 571] width 1526 height 26
click at [126, 585] on span "Dipper Automation" at bounding box center [80, 591] width 92 height 12
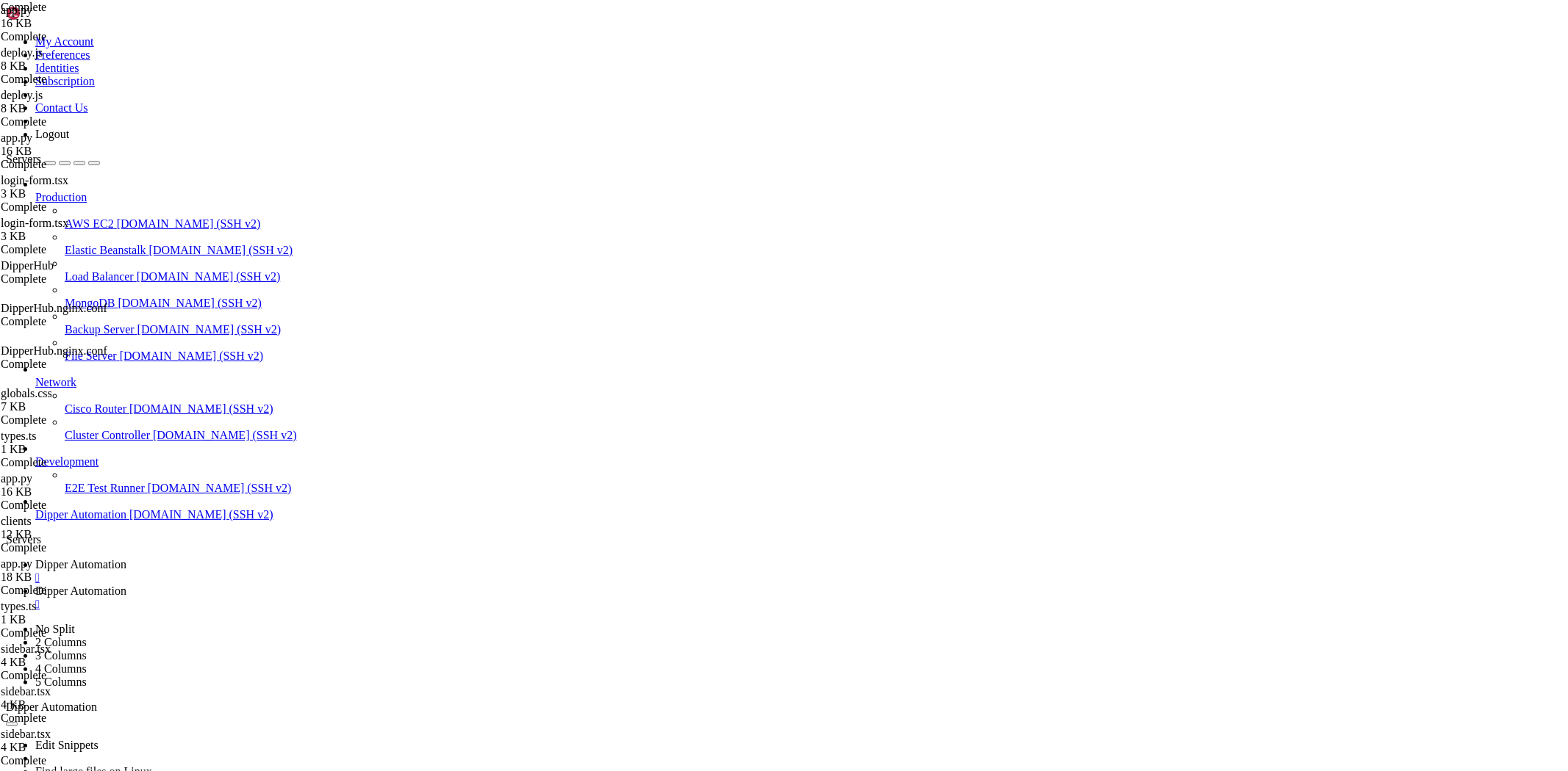
drag, startPoint x: 322, startPoint y: 51, endPoint x: 762, endPoint y: 71, distance: 440.5
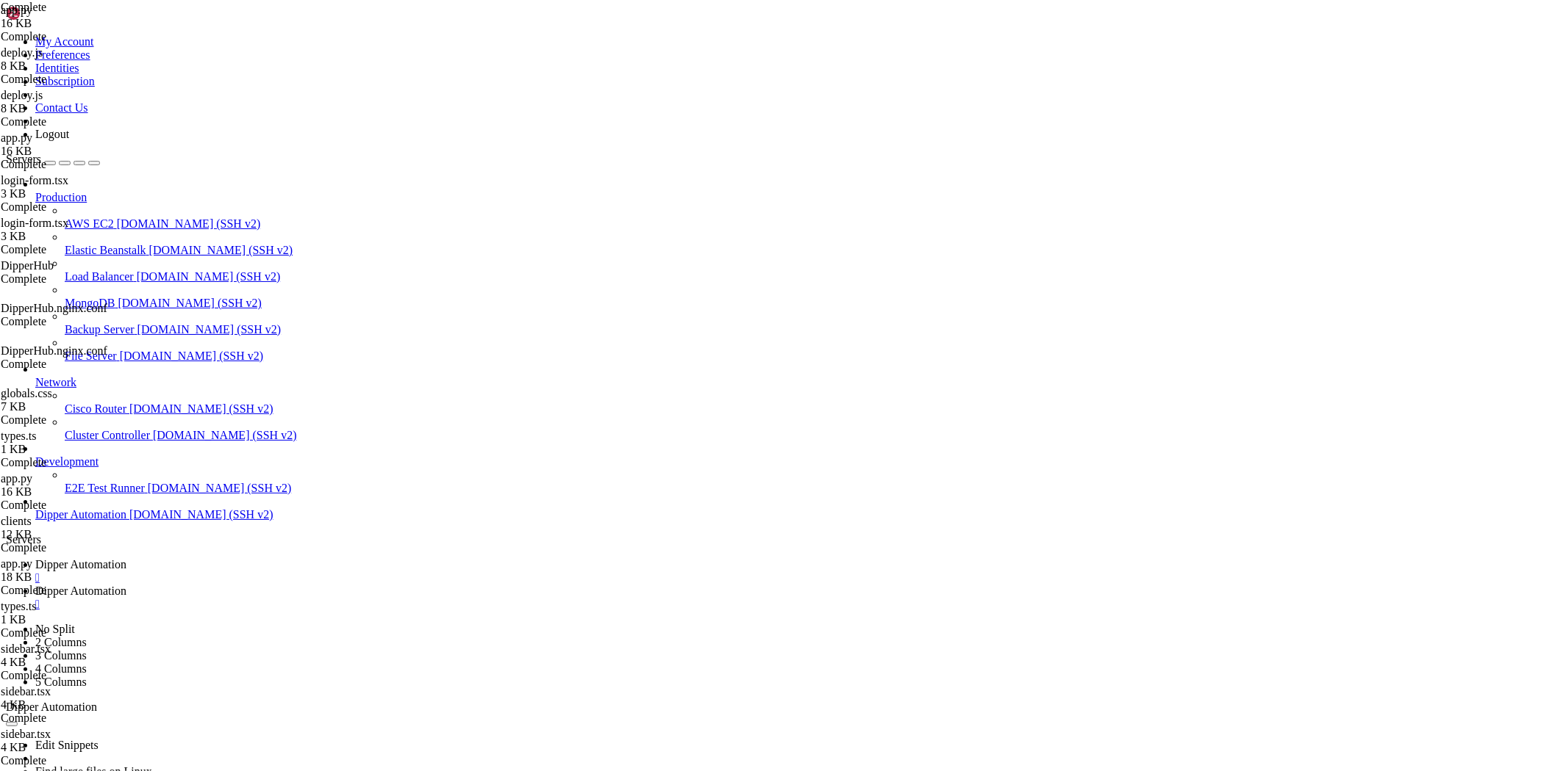
drag, startPoint x: 326, startPoint y: 54, endPoint x: 861, endPoint y: 24, distance: 535.8
click at [126, 558] on span "Dipper Automation" at bounding box center [80, 565] width 92 height 12
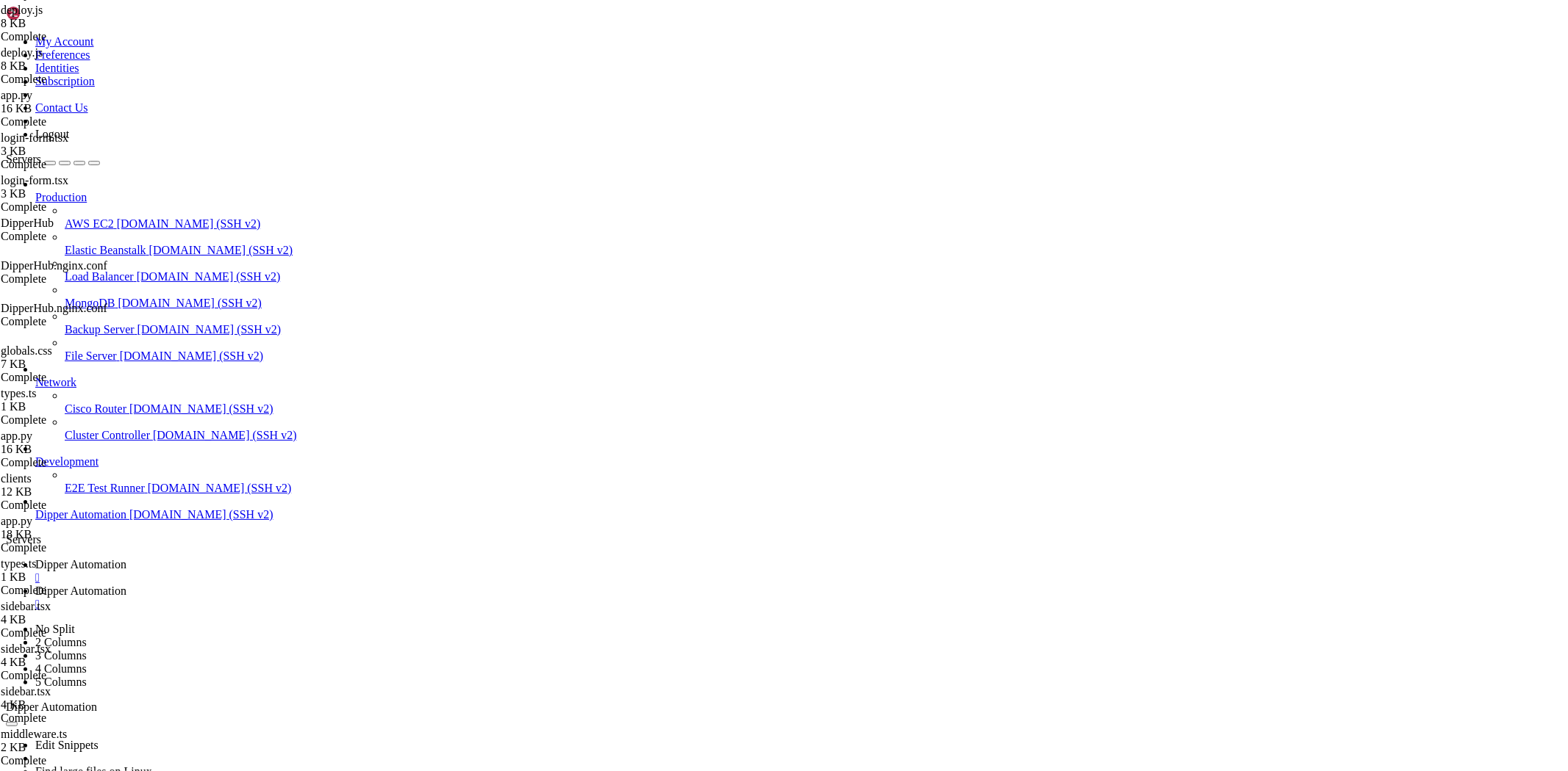
drag, startPoint x: 14, startPoint y: 979, endPoint x: 427, endPoint y: 1422, distance: 605.7
copy div "loremipsumdol@2.0.9 sitam:cons > adi eli seddo && ei tempori && utlabo -e do_ma…"
click at [394, 585] on link "Dipper Automation " at bounding box center [798, 598] width 1526 height 26
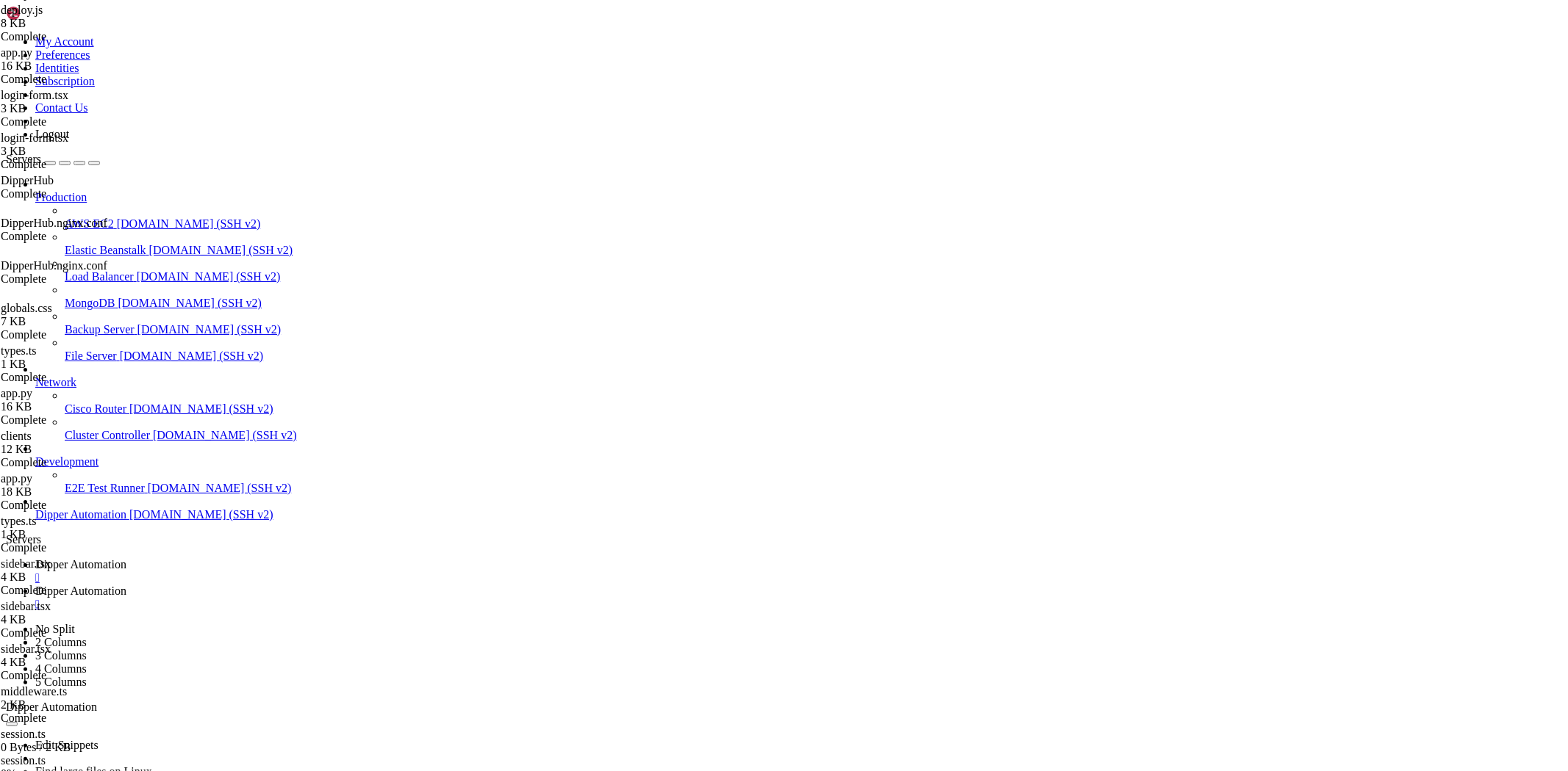
click at [247, 558] on link "Dipper Automation " at bounding box center [798, 571] width 1526 height 26
click at [126, 585] on span "Dipper Automation" at bounding box center [80, 591] width 92 height 12
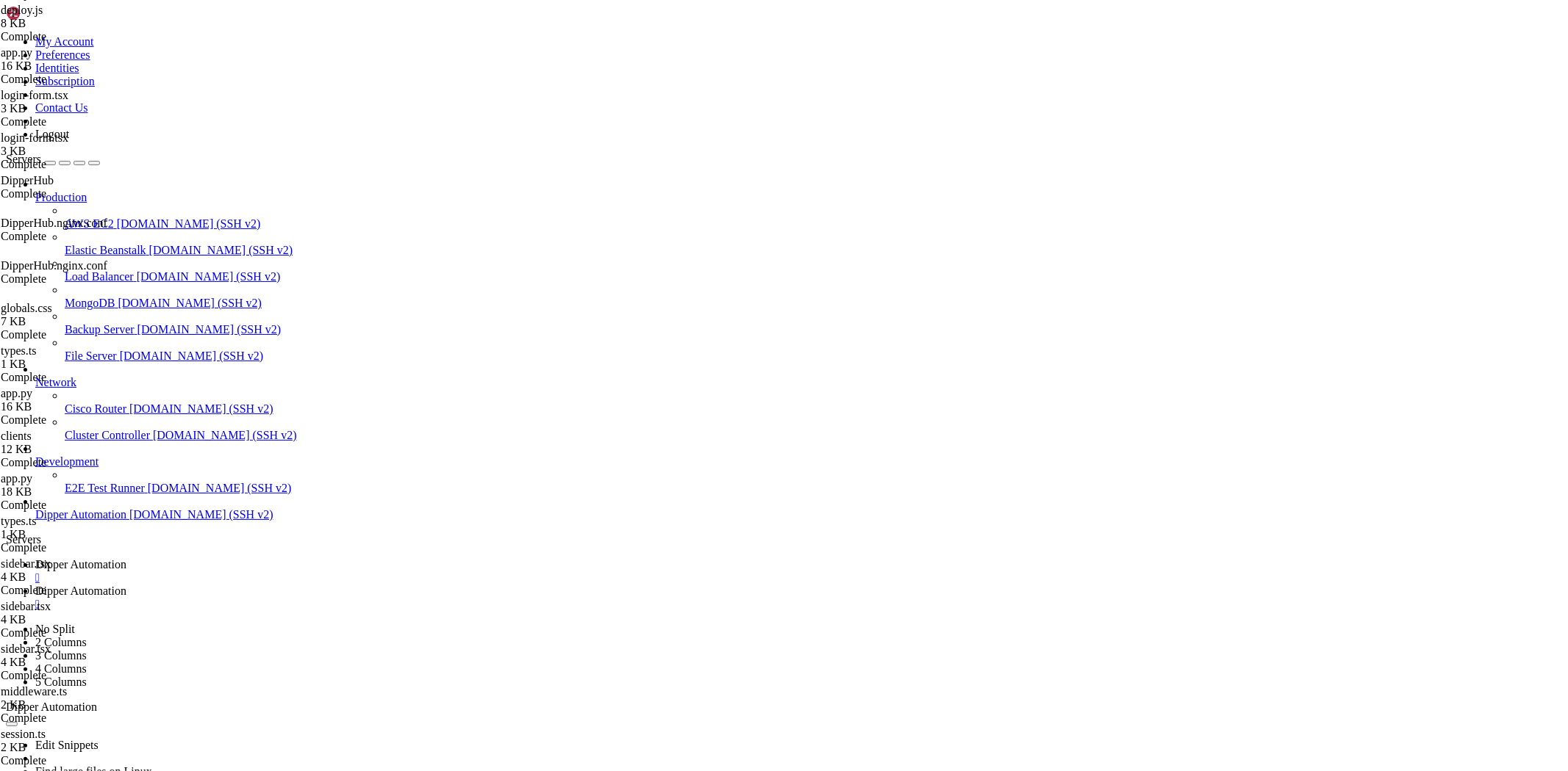
type input "/root/DipperProject/scripts"
drag, startPoint x: 1380, startPoint y: 148, endPoint x: 1369, endPoint y: 171, distance: 25.5
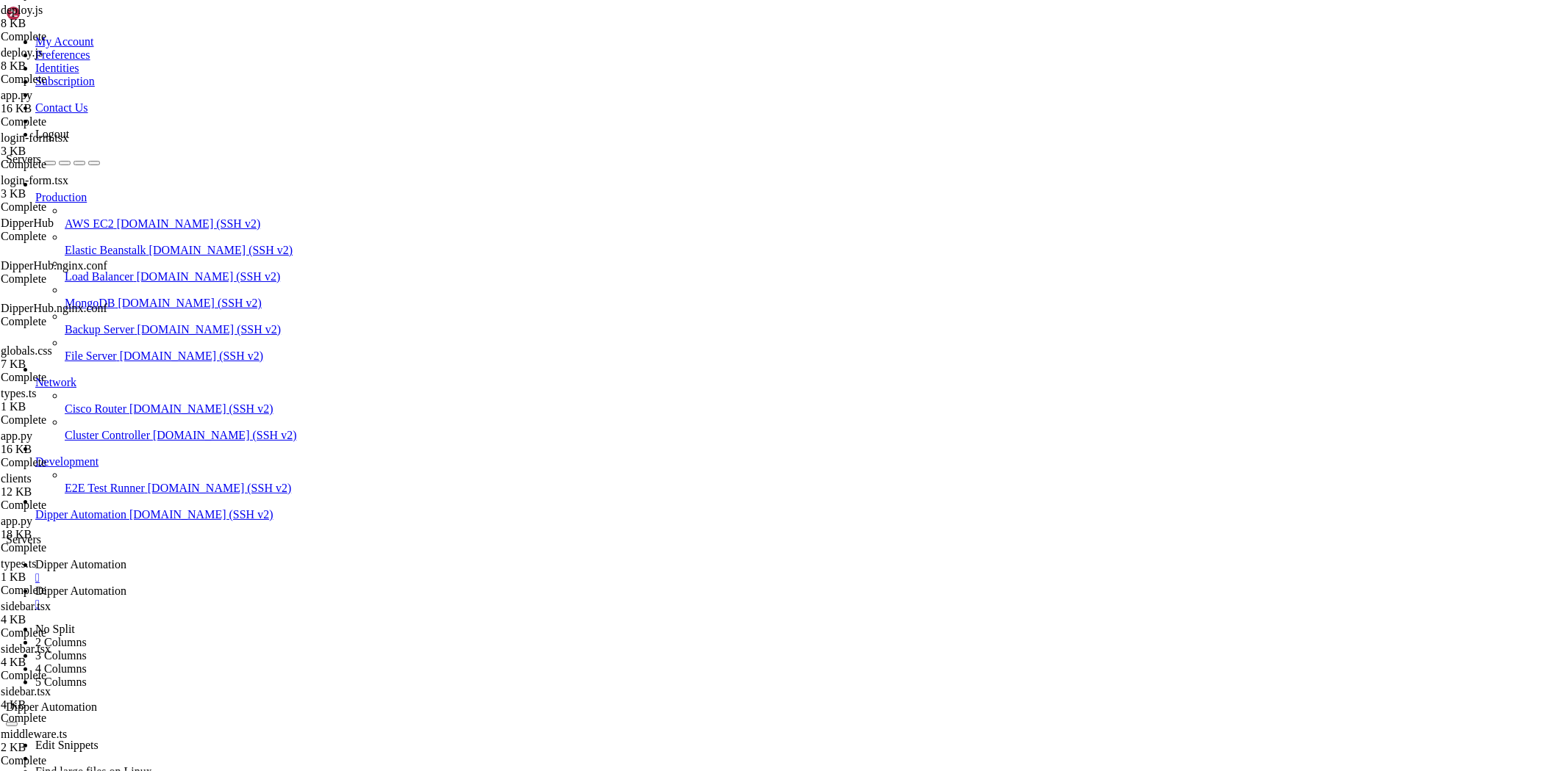
scroll to position [1369, 0]
type textarea "} catch (e) {"
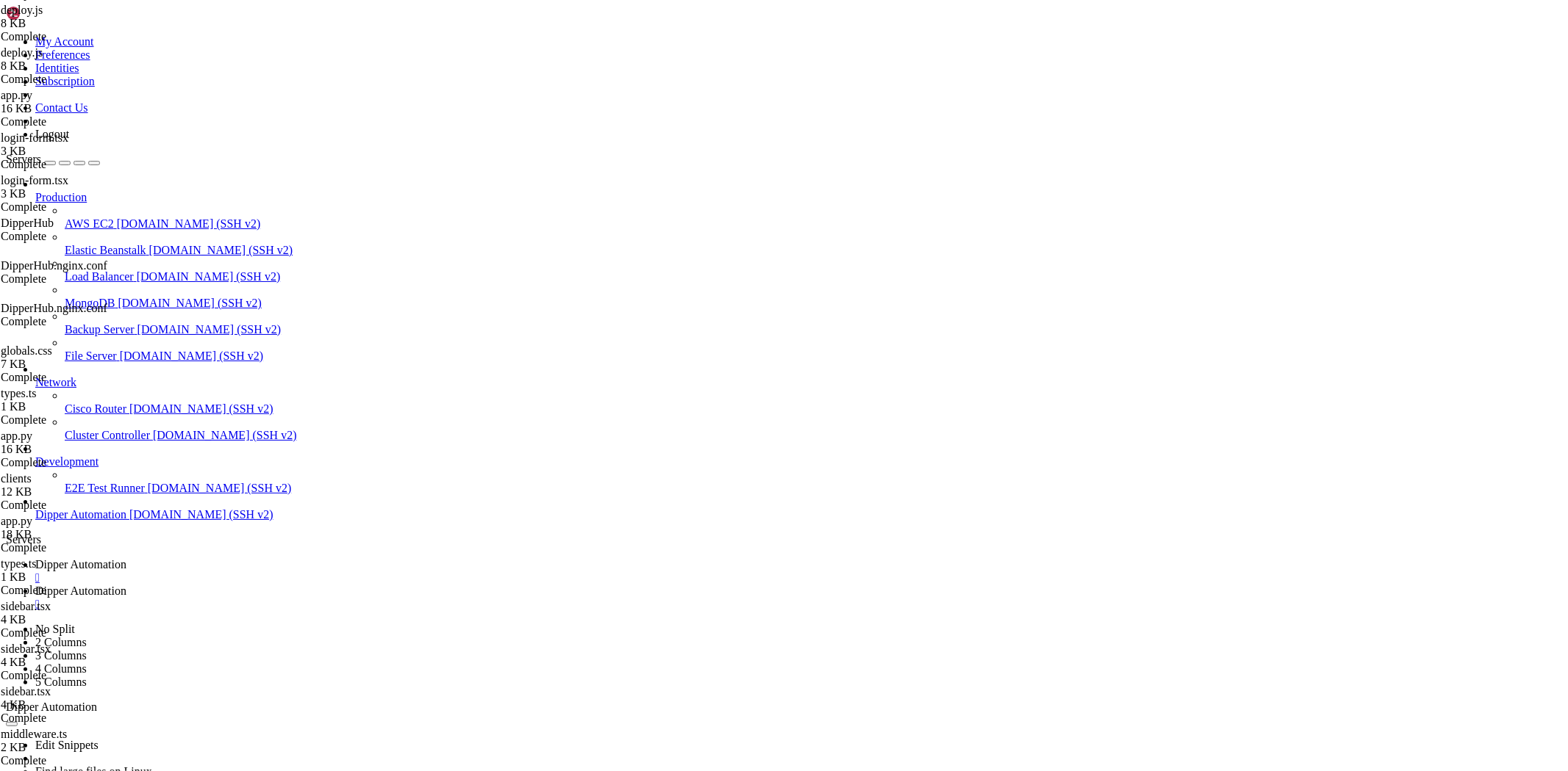
drag, startPoint x: 595, startPoint y: 544, endPoint x: 533, endPoint y: 545, distance: 62.0
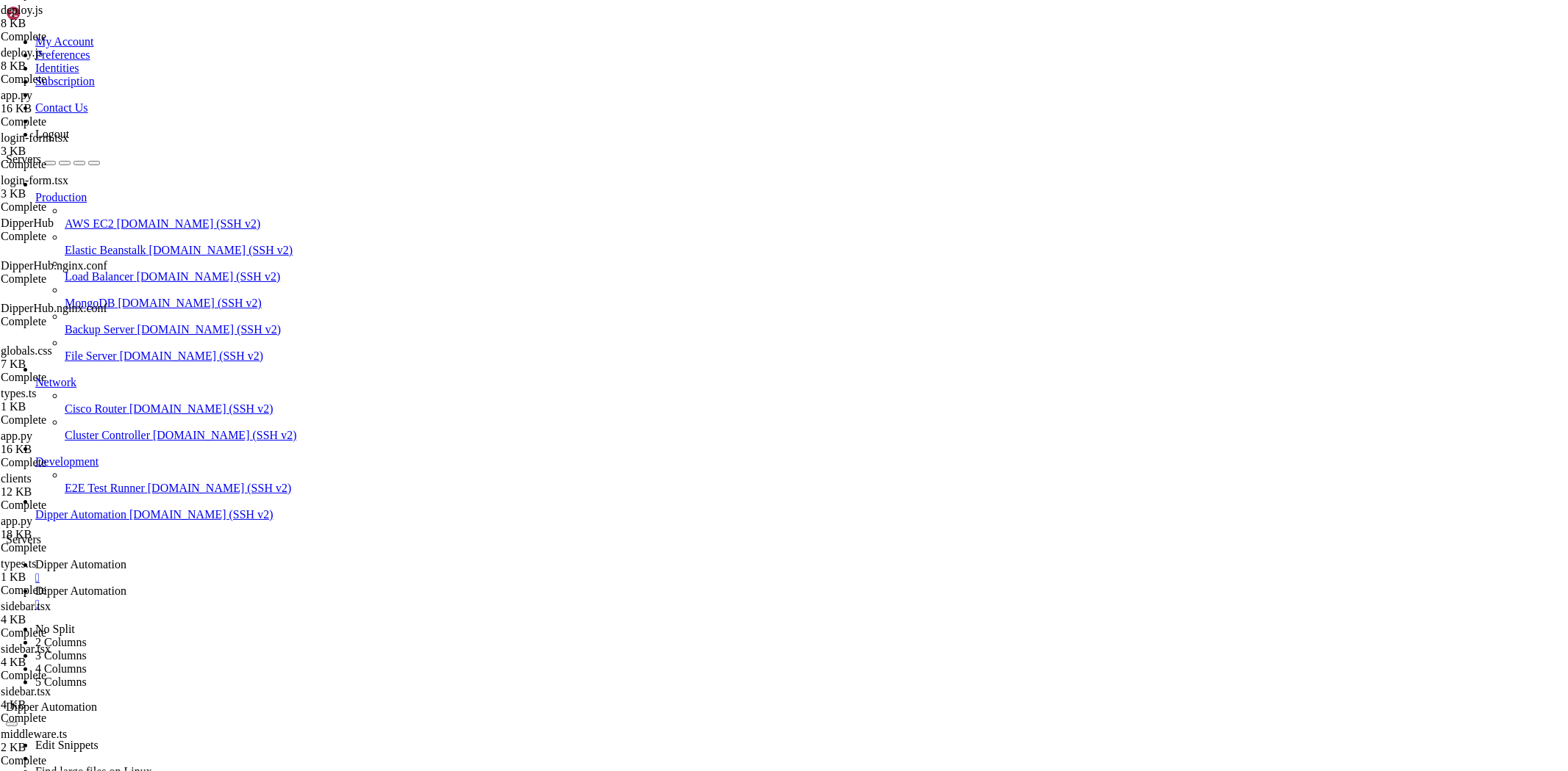
type textarea ".replace("T", "-") // 20250904-040817.000Z"
click at [240, 558] on link "Dipper Automation " at bounding box center [798, 571] width 1526 height 26
click at [126, 585] on span "Dipper Automation" at bounding box center [80, 591] width 92 height 12
drag, startPoint x: 331, startPoint y: 54, endPoint x: 687, endPoint y: 49, distance: 356.0
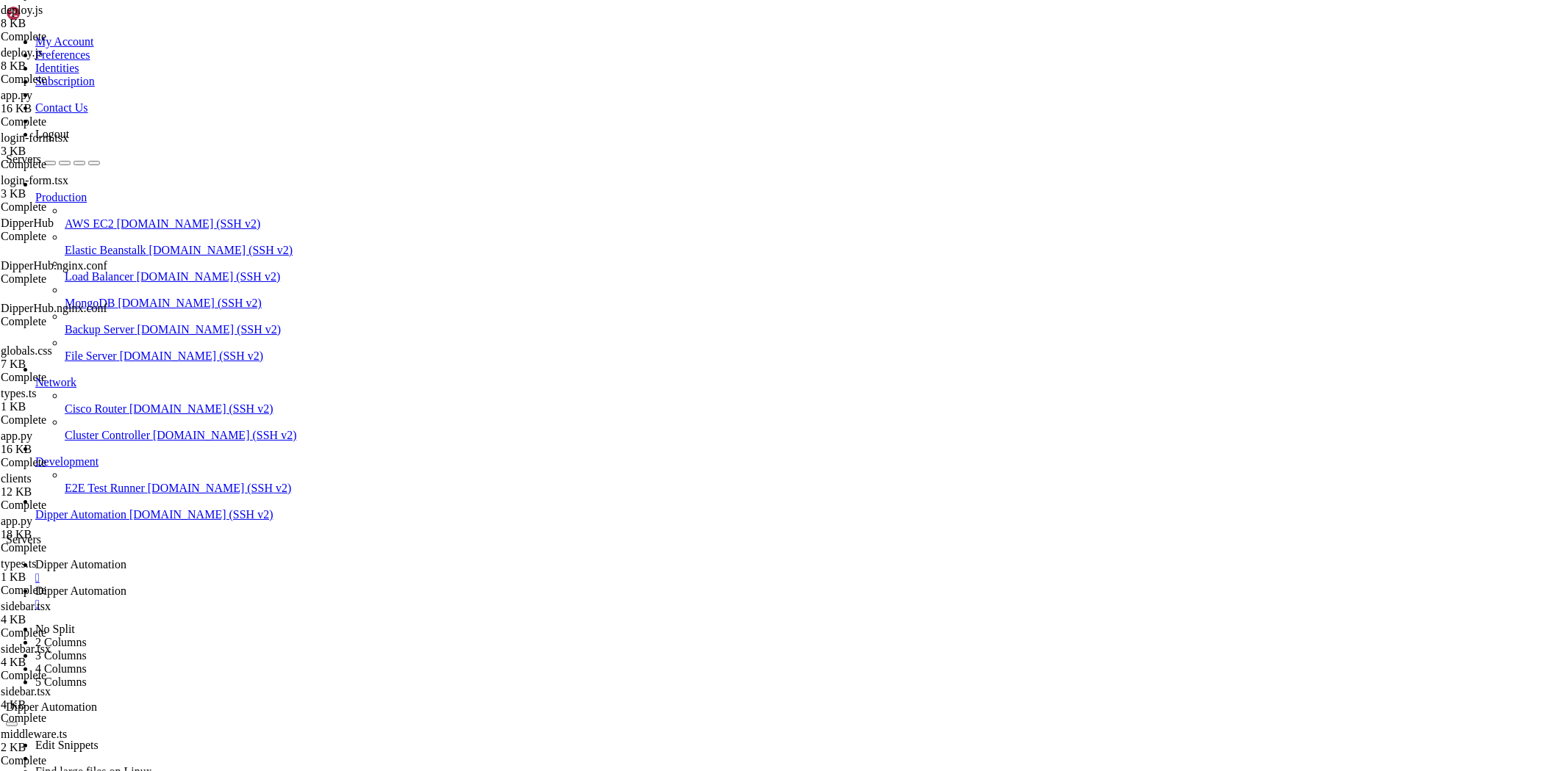
drag, startPoint x: 326, startPoint y: 50, endPoint x: 752, endPoint y: 50, distance: 426.0
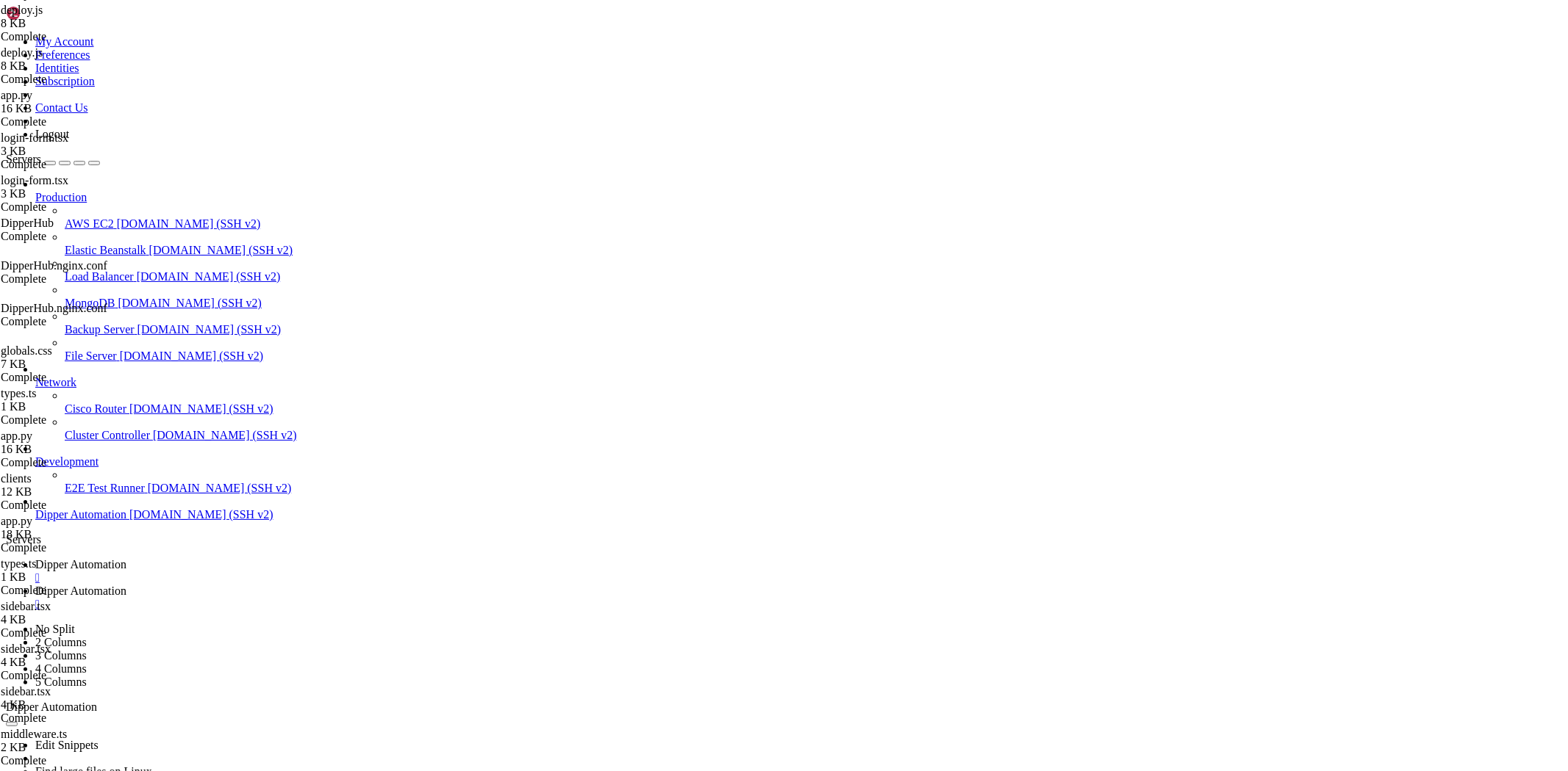
type input "/root/DipperProject/lib"
click at [269, 558] on link "Dipper Automation " at bounding box center [798, 571] width 1526 height 26
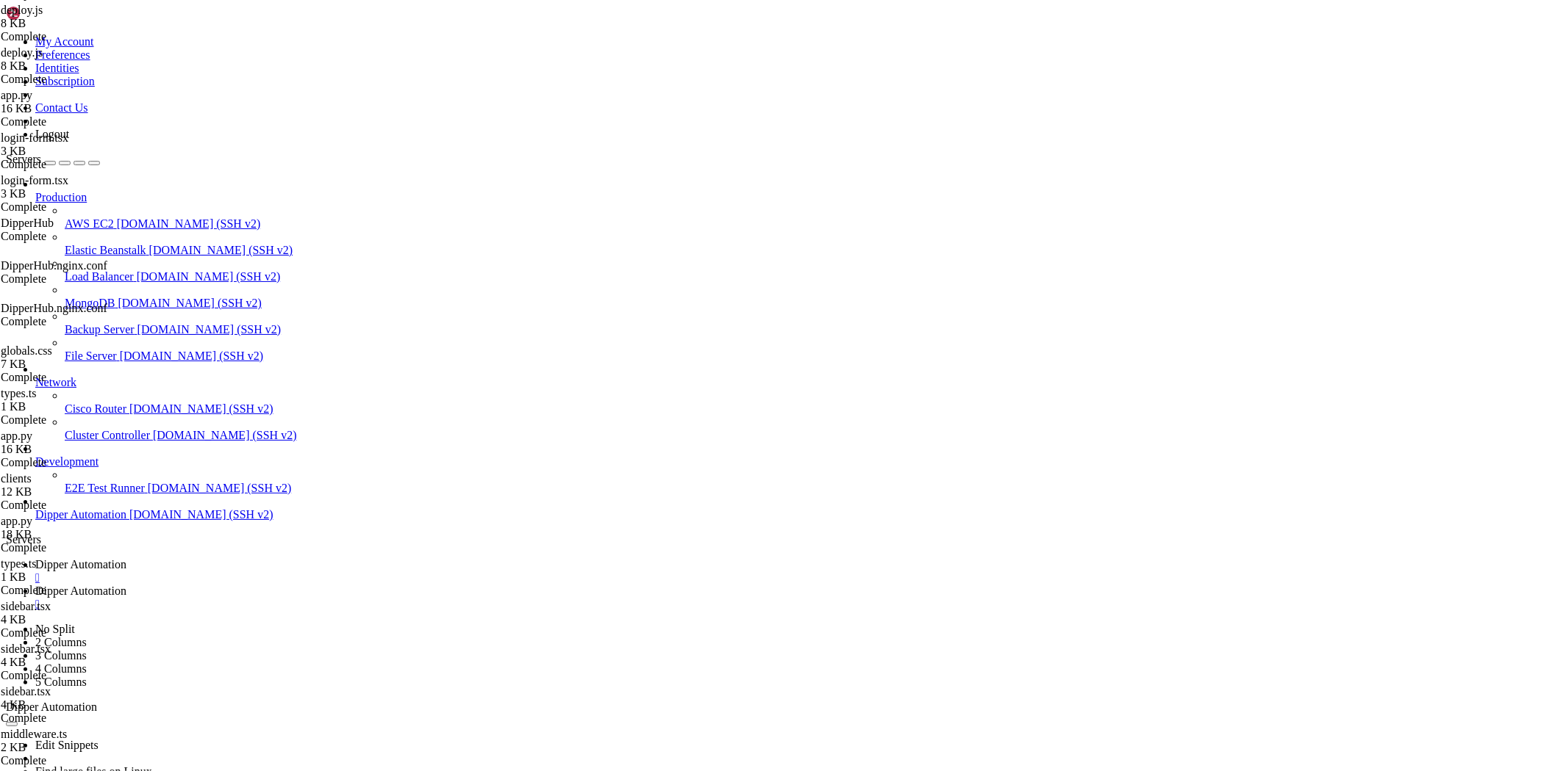
drag, startPoint x: 54, startPoint y: 1465, endPoint x: 129, endPoint y: 1473, distance: 75.4
drag, startPoint x: 82, startPoint y: 1473, endPoint x: 13, endPoint y: 996, distance: 482.0
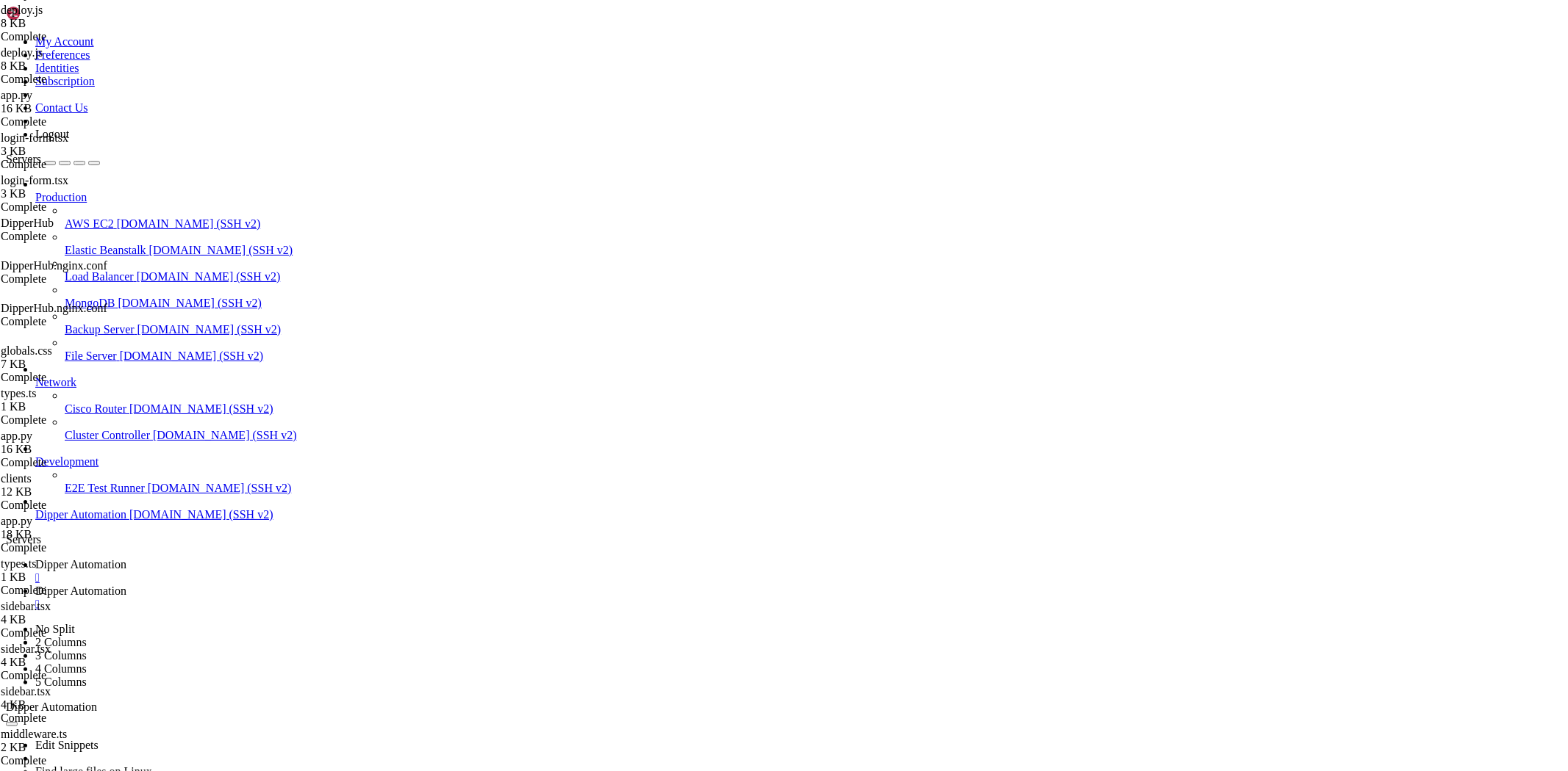
copy div "> dipperproject@1.0.0 install:deps > npm install --legacy-peer-deps && cd backe…"
drag, startPoint x: 518, startPoint y: 1383, endPoint x: 768, endPoint y: 1602, distance: 332.4
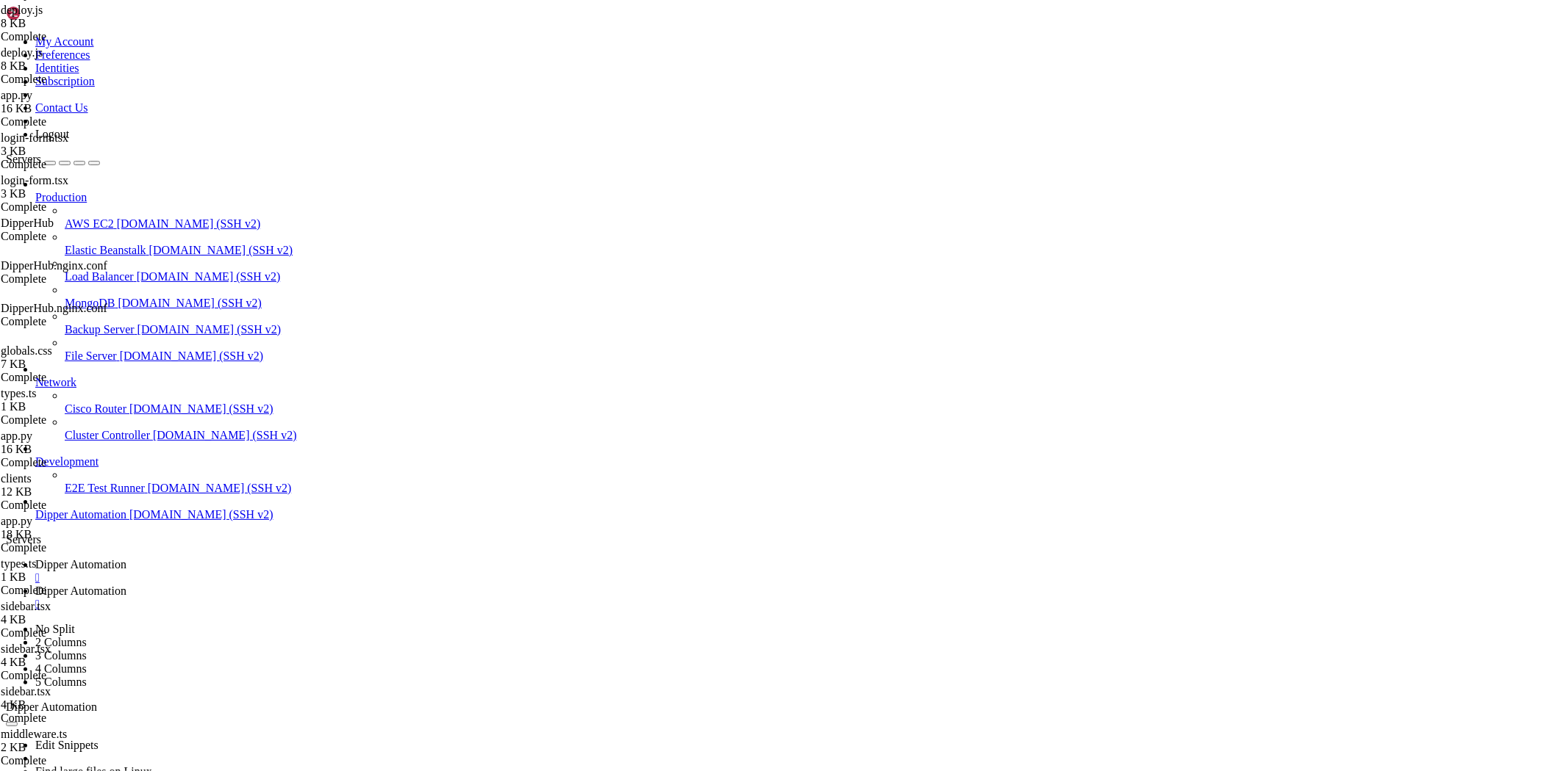
drag, startPoint x: 166, startPoint y: 1448, endPoint x: 13, endPoint y: 1410, distance: 157.6
copy div "Import trace for requested module: ./lib/actions.ts ./node_modules/next/dist/bu…"
click at [126, 585] on span "Dipper Automation" at bounding box center [80, 591] width 92 height 12
